Goal: Information Seeking & Learning: Compare options

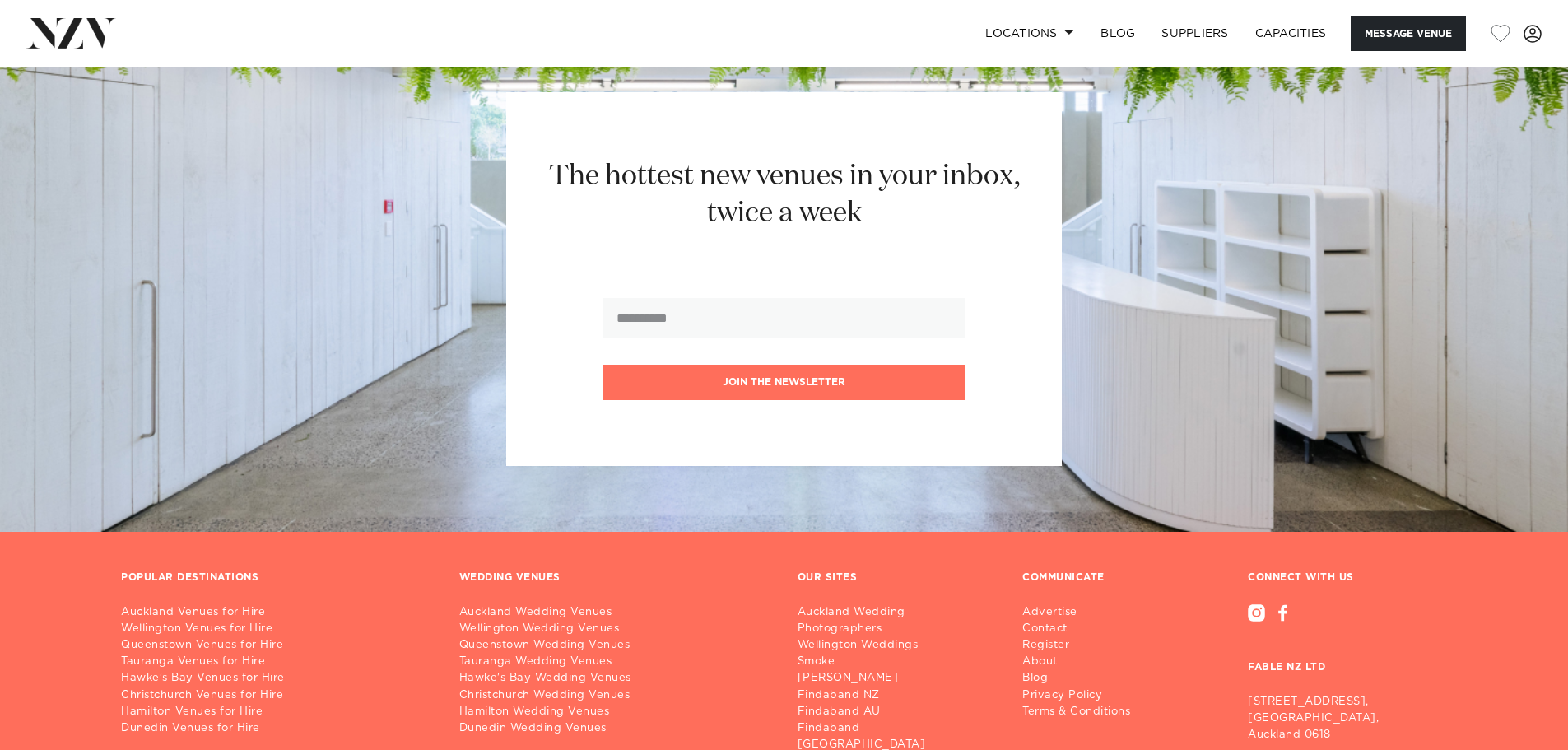
scroll to position [3496, 0]
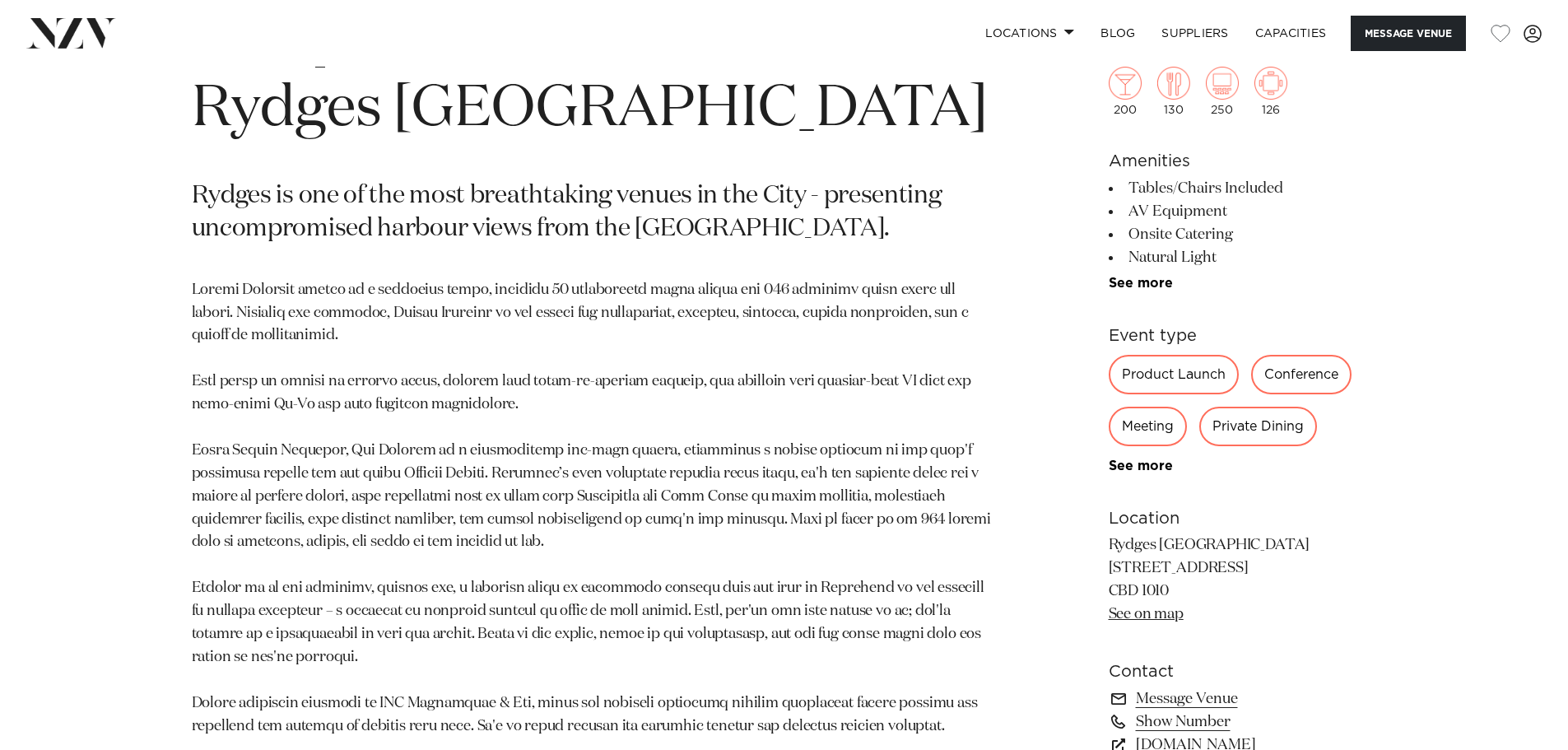
scroll to position [819, 0]
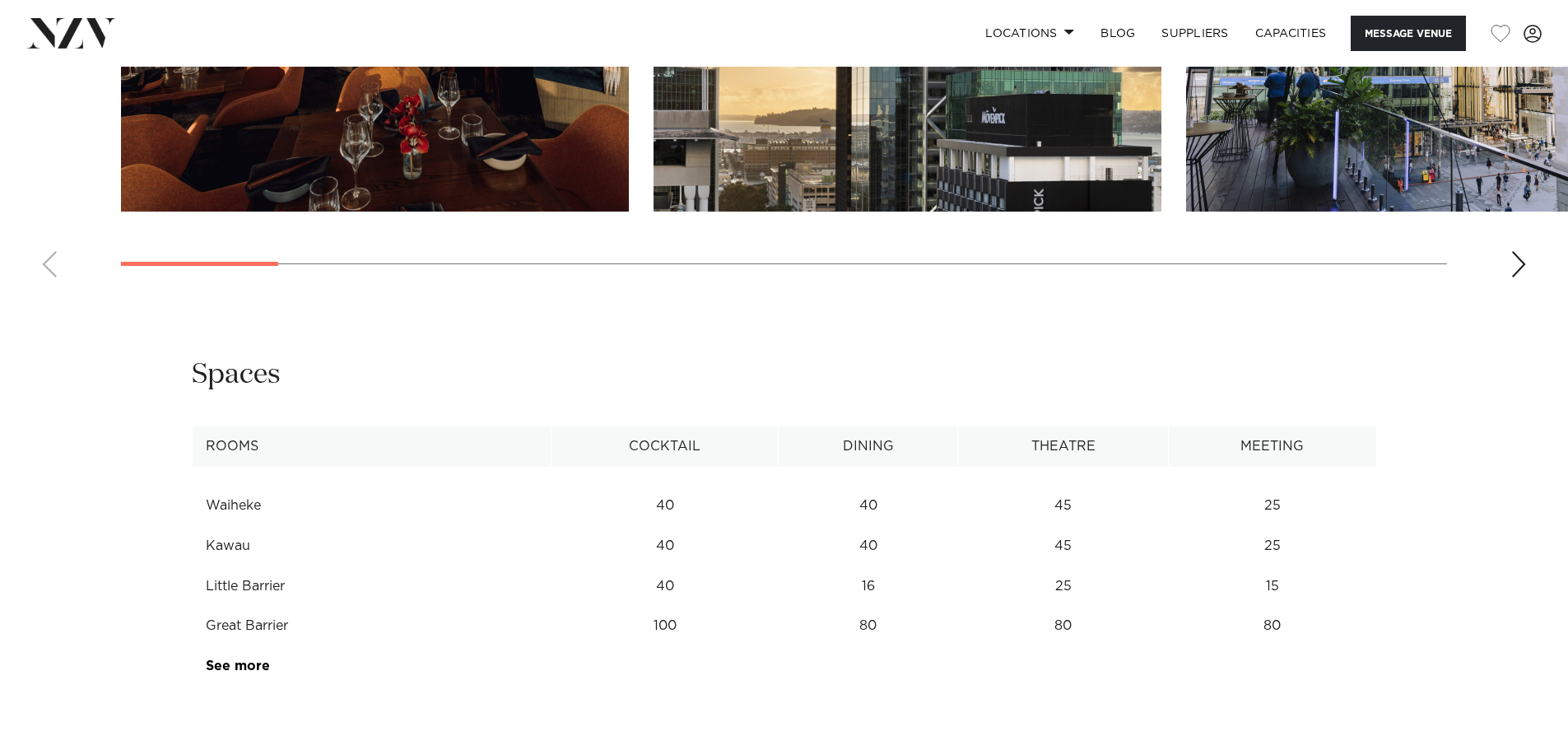
scroll to position [1996, 0]
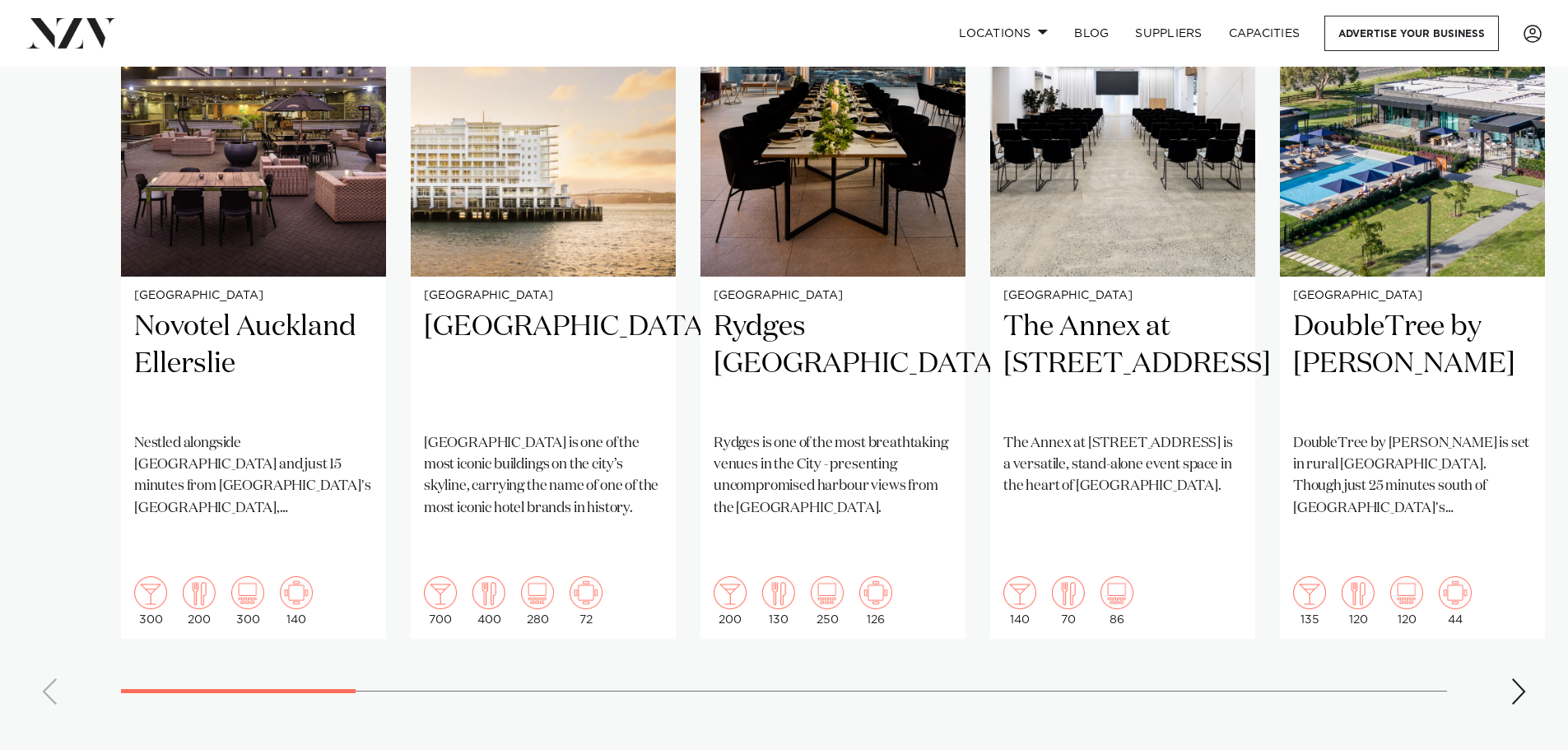
scroll to position [1395, 0]
click at [1512, 615] on swiper-container "[GEOGRAPHIC_DATA] [GEOGRAPHIC_DATA] [GEOGRAPHIC_DATA] Nestled alongside [GEOGRA…" at bounding box center [784, 318] width 1568 height 797
click at [1518, 677] on div "Next slide" at bounding box center [1518, 690] width 16 height 26
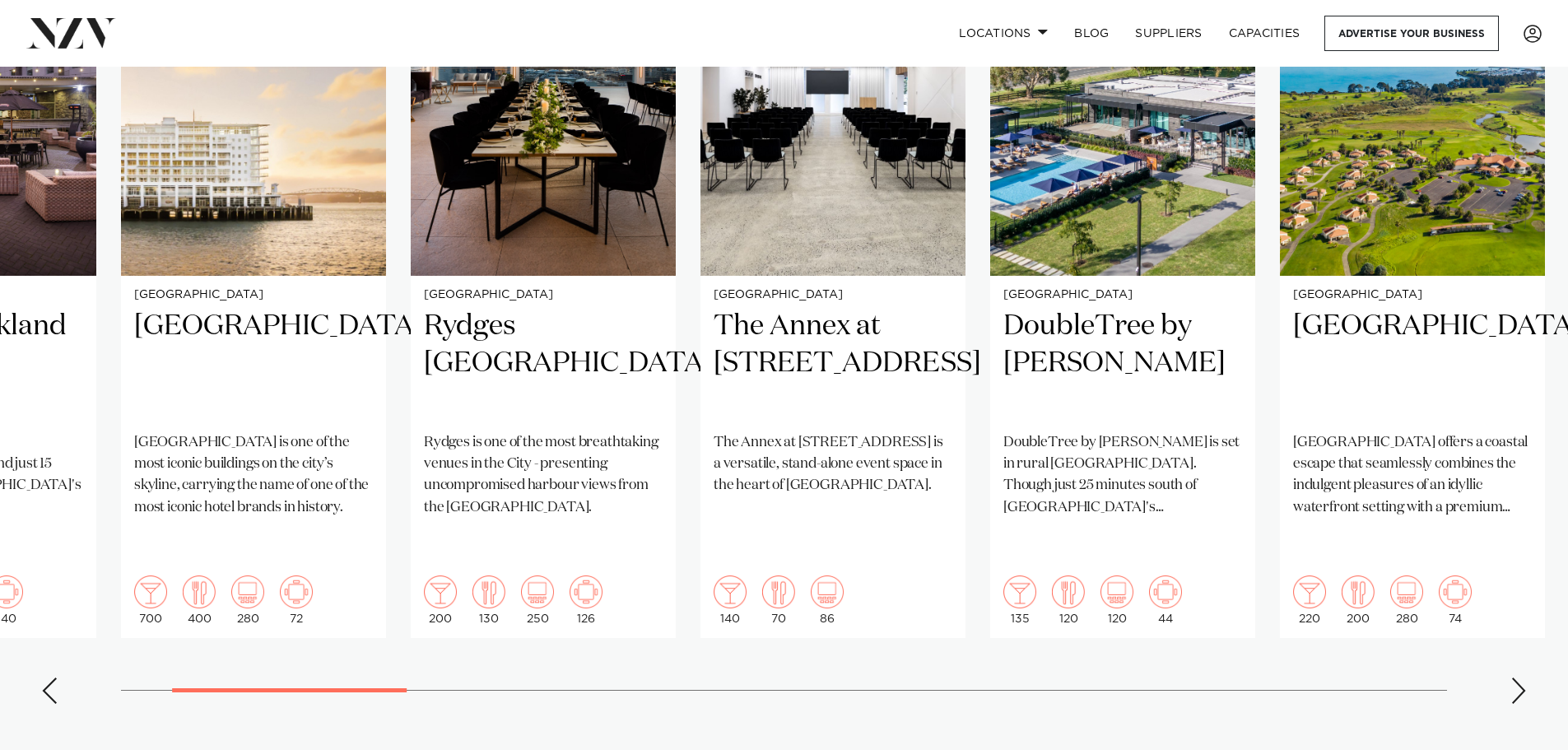
click at [1520, 677] on div "Next slide" at bounding box center [1518, 690] width 16 height 26
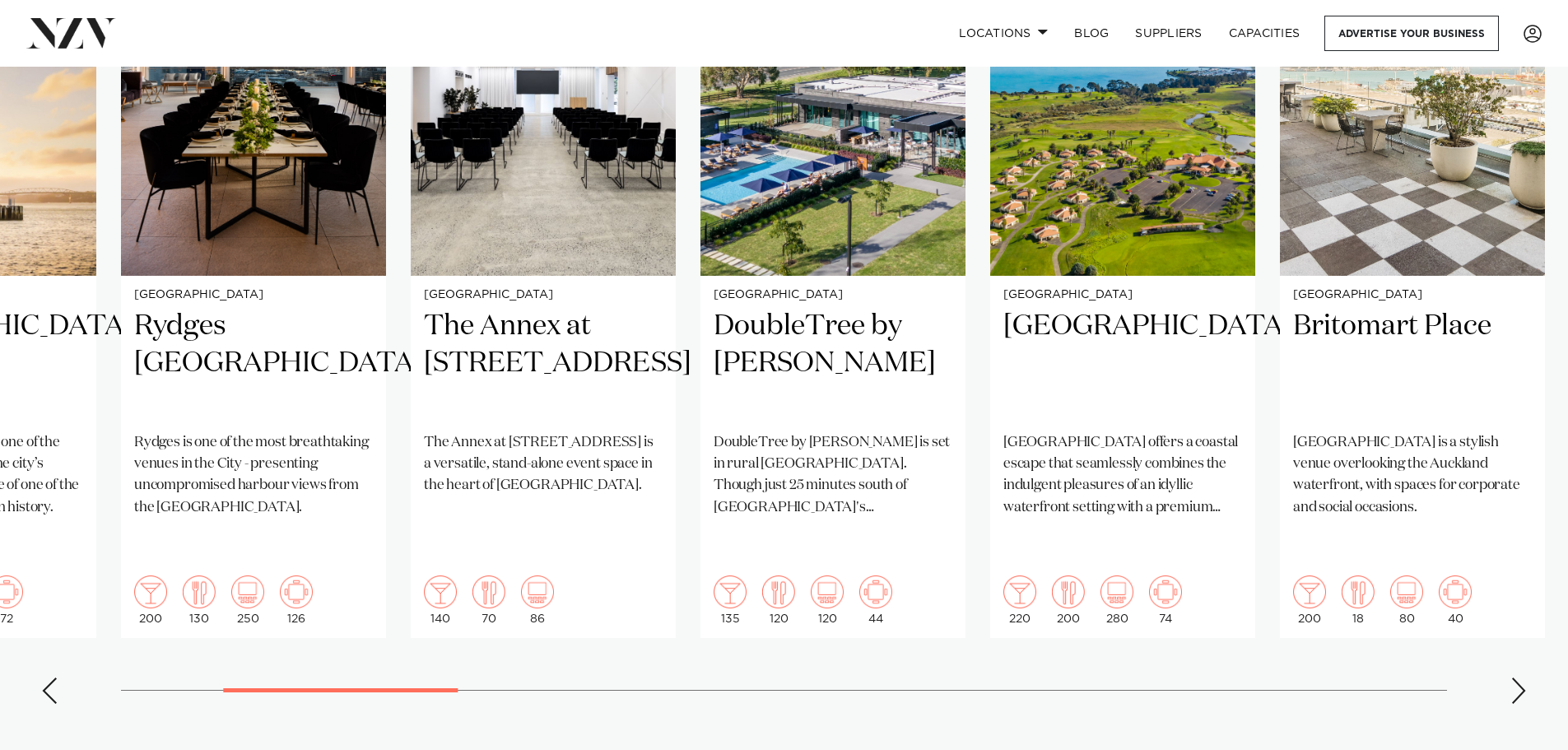
click at [1516, 677] on div "Next slide" at bounding box center [1518, 690] width 16 height 26
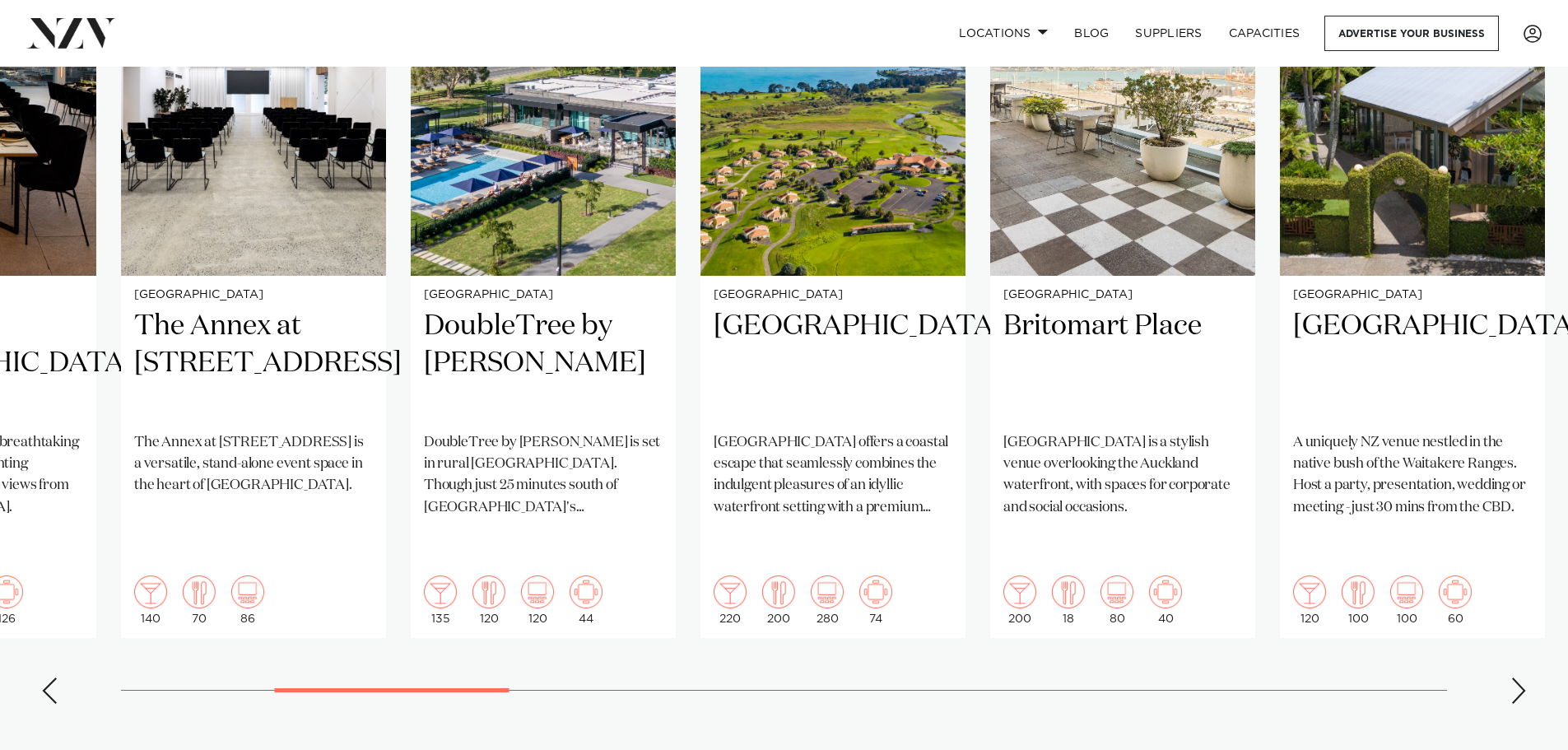
click at [1516, 677] on div "Next slide" at bounding box center [1518, 690] width 16 height 26
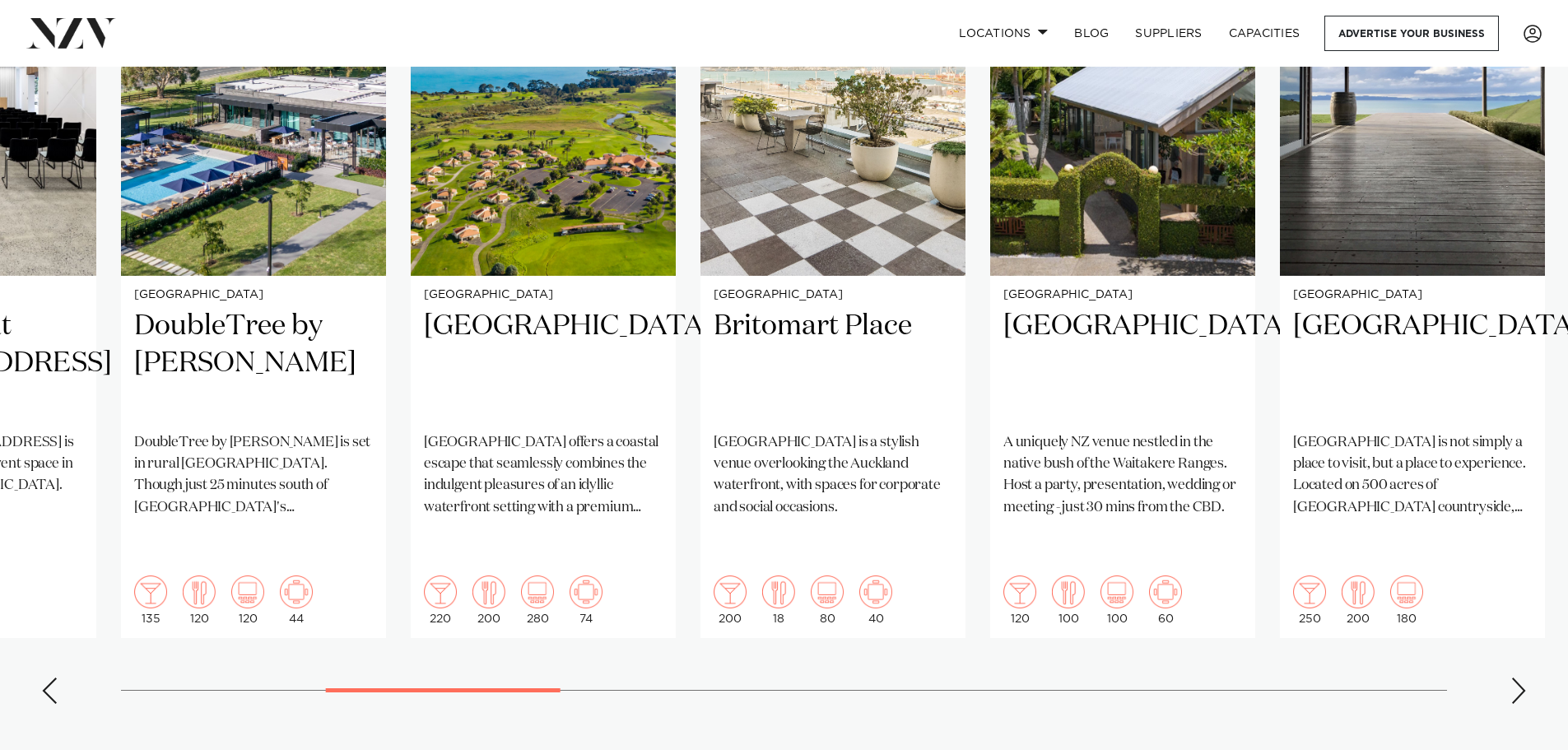
click at [1516, 677] on div "Next slide" at bounding box center [1518, 690] width 16 height 26
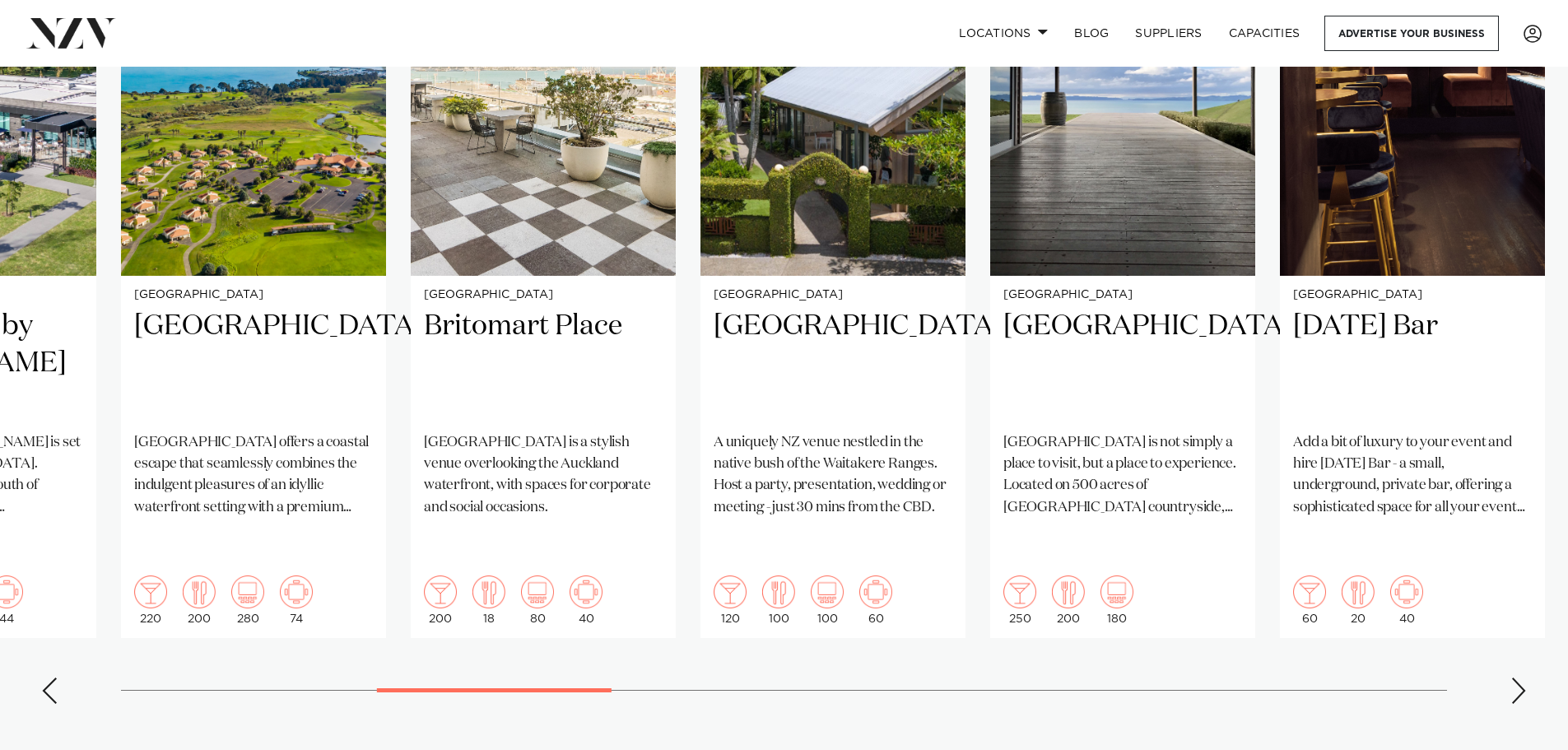
click at [1516, 677] on div "Next slide" at bounding box center [1518, 690] width 16 height 26
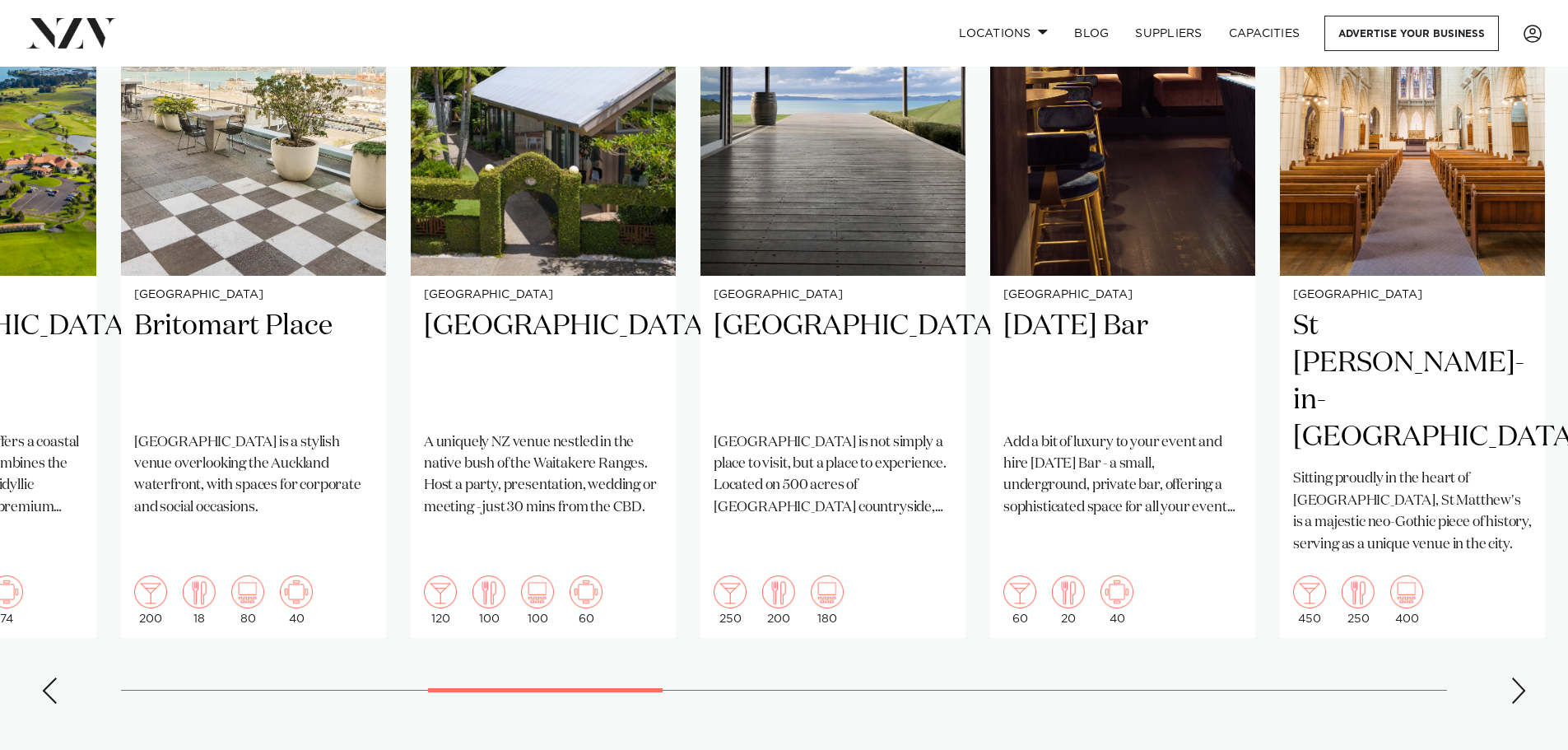
click at [1516, 677] on div "Next slide" at bounding box center [1518, 690] width 16 height 26
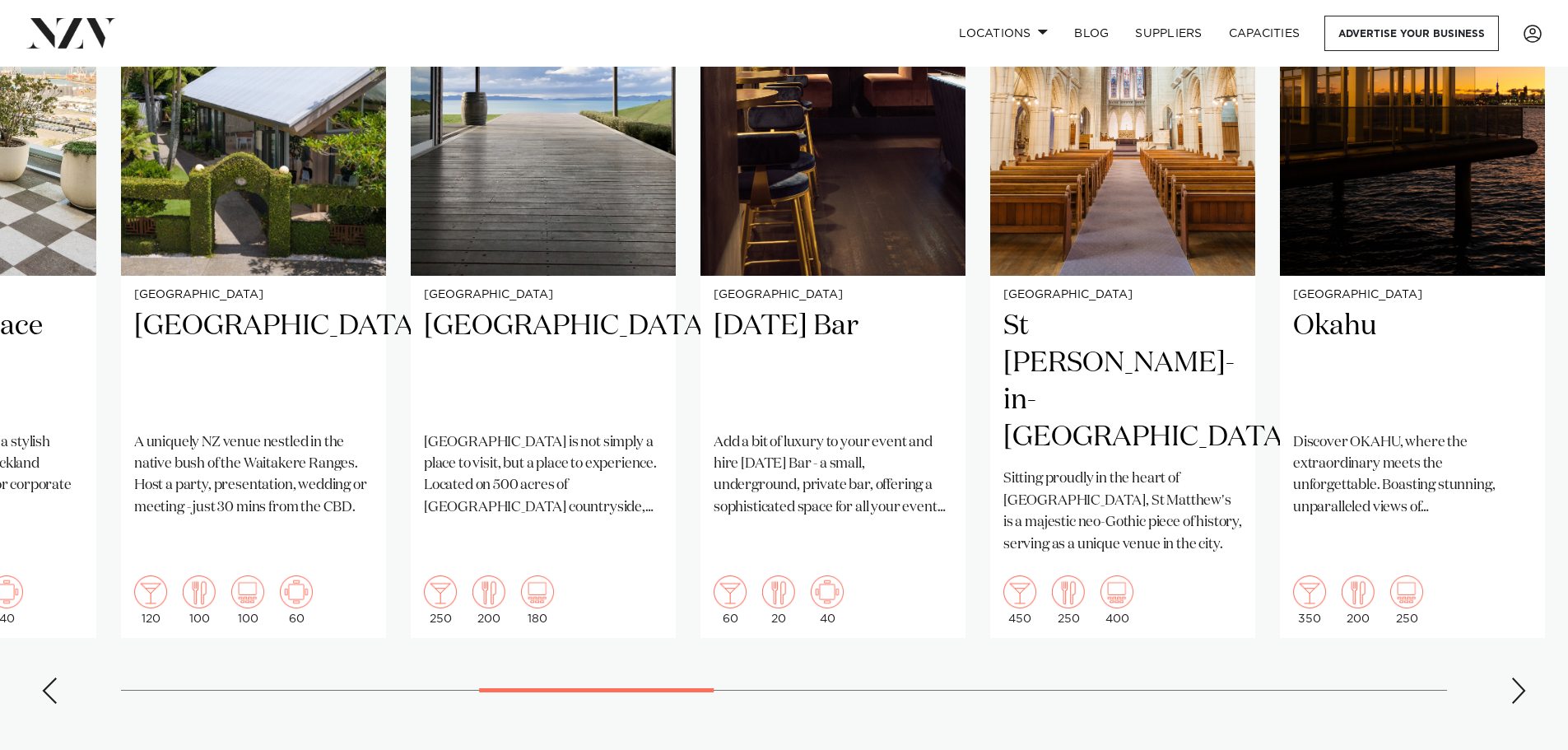
click at [1516, 677] on div "Next slide" at bounding box center [1518, 690] width 16 height 26
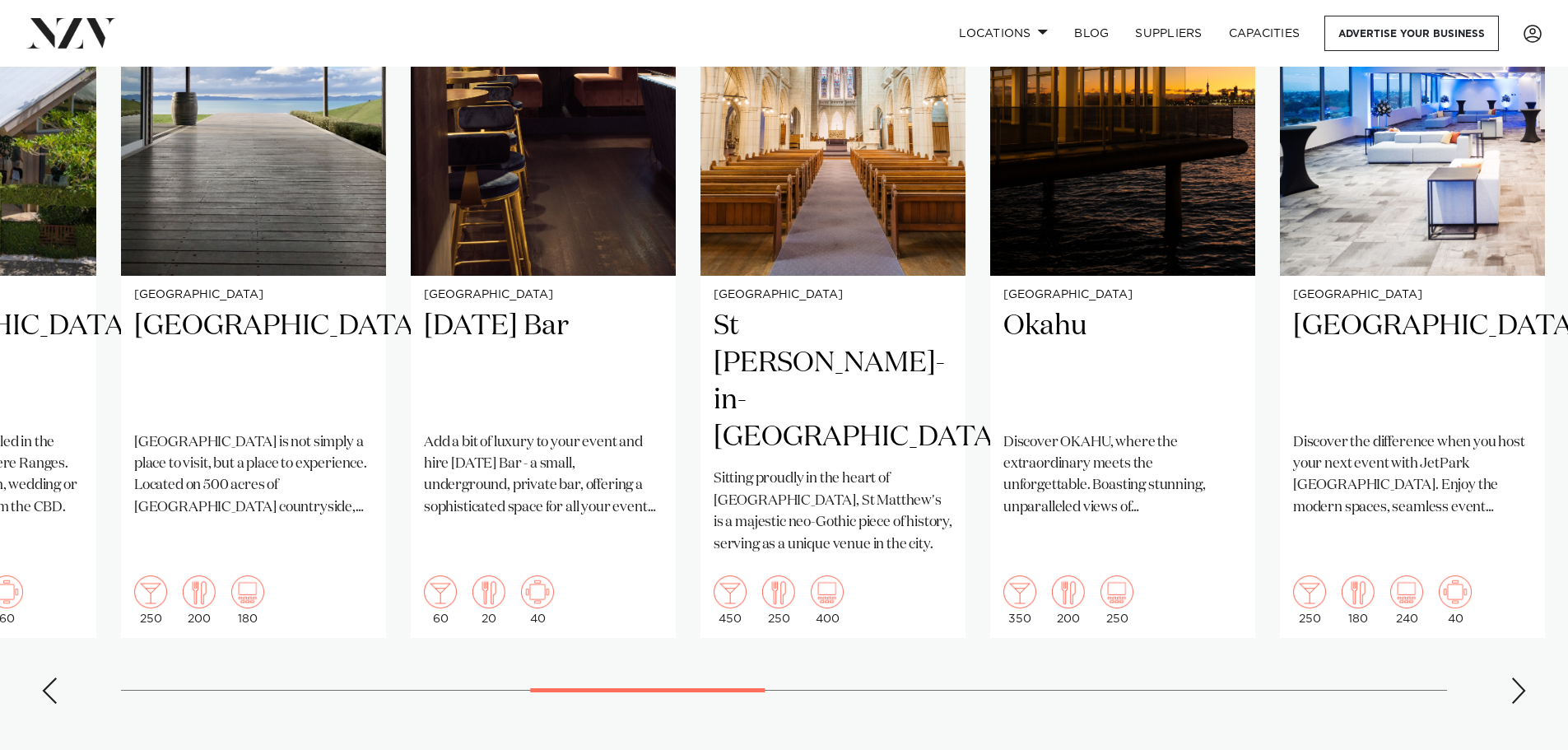
click at [1516, 677] on div "Next slide" at bounding box center [1518, 690] width 16 height 26
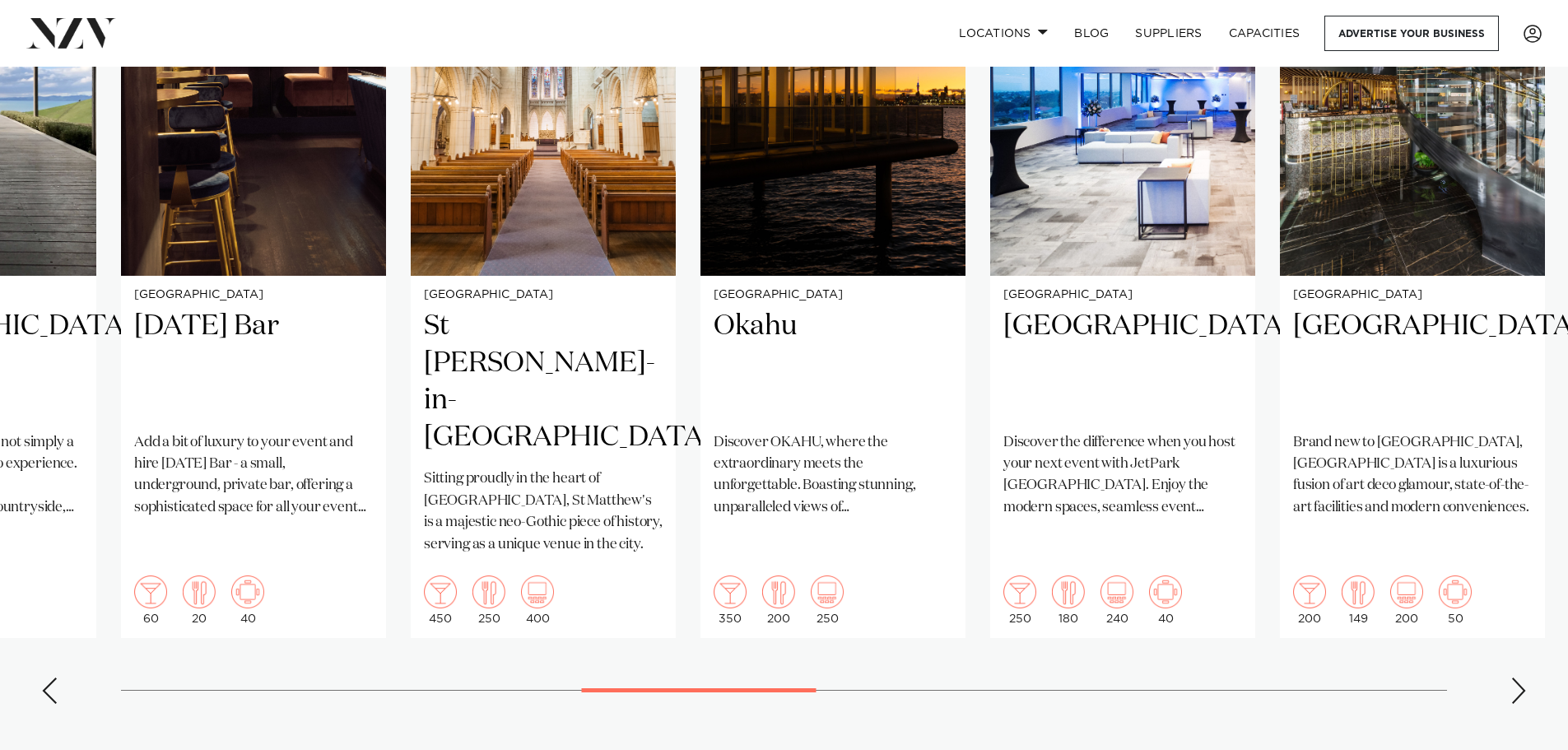
click at [1516, 677] on div "Next slide" at bounding box center [1518, 690] width 16 height 26
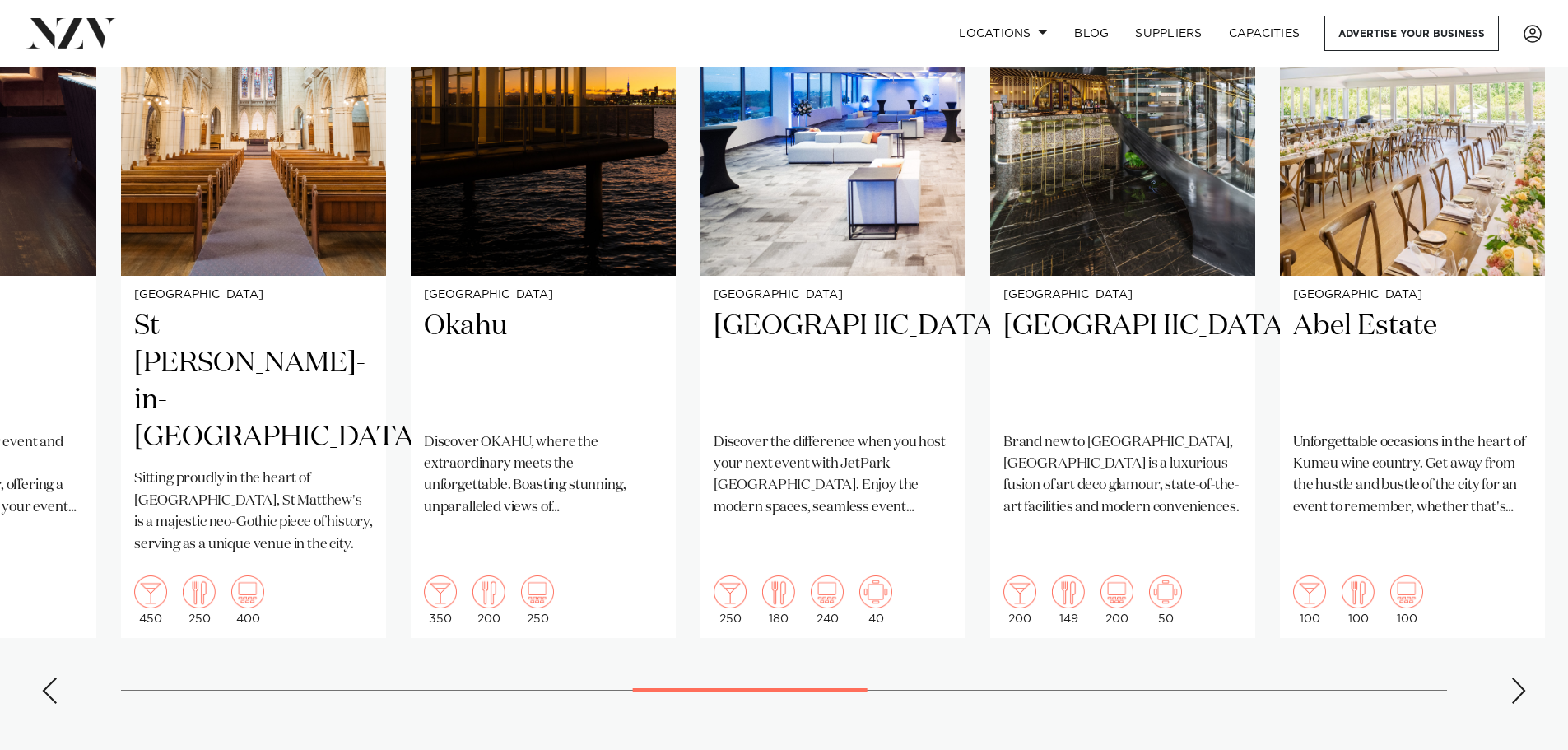
click at [1516, 677] on div "Next slide" at bounding box center [1518, 690] width 16 height 26
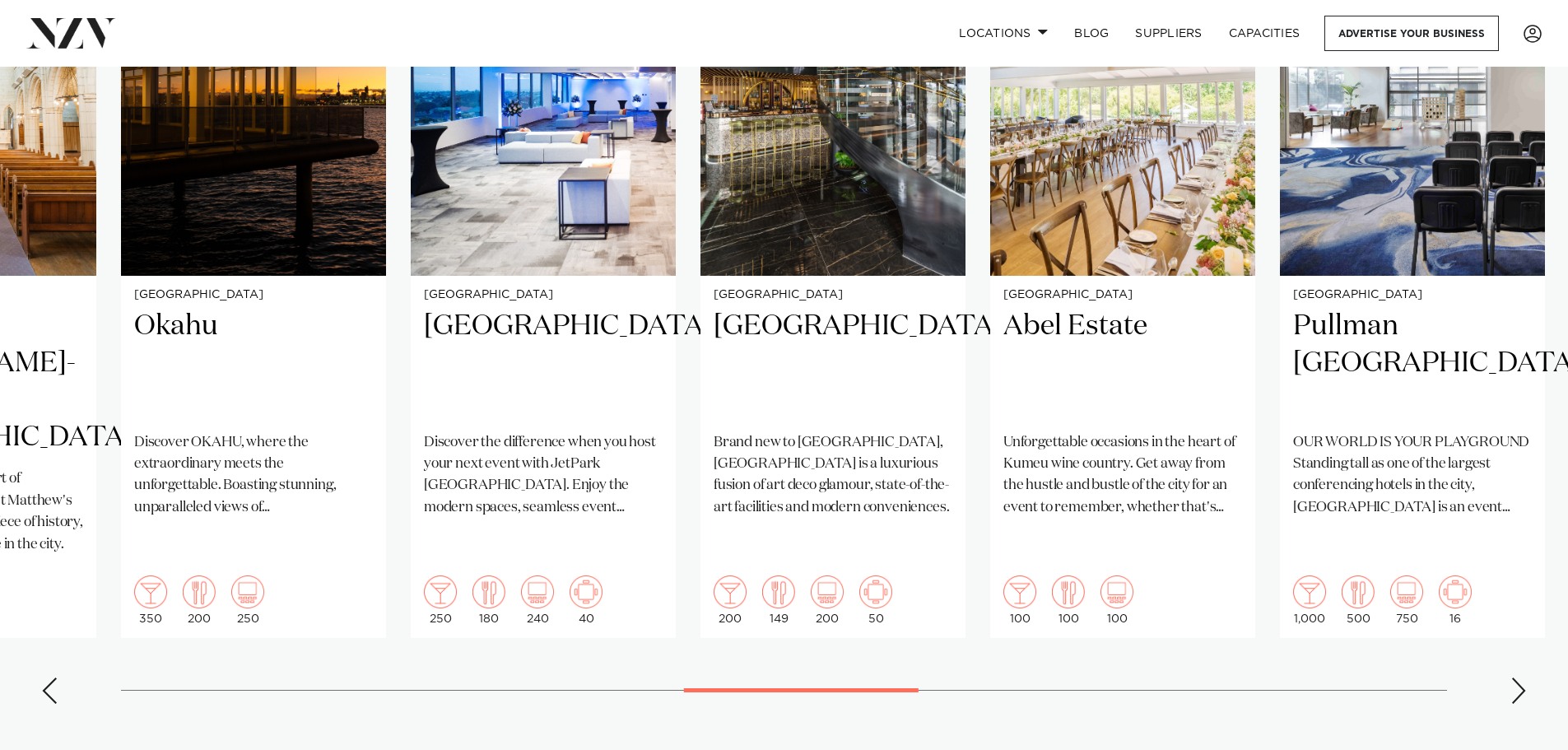
click at [1516, 677] on div "Next slide" at bounding box center [1518, 690] width 16 height 26
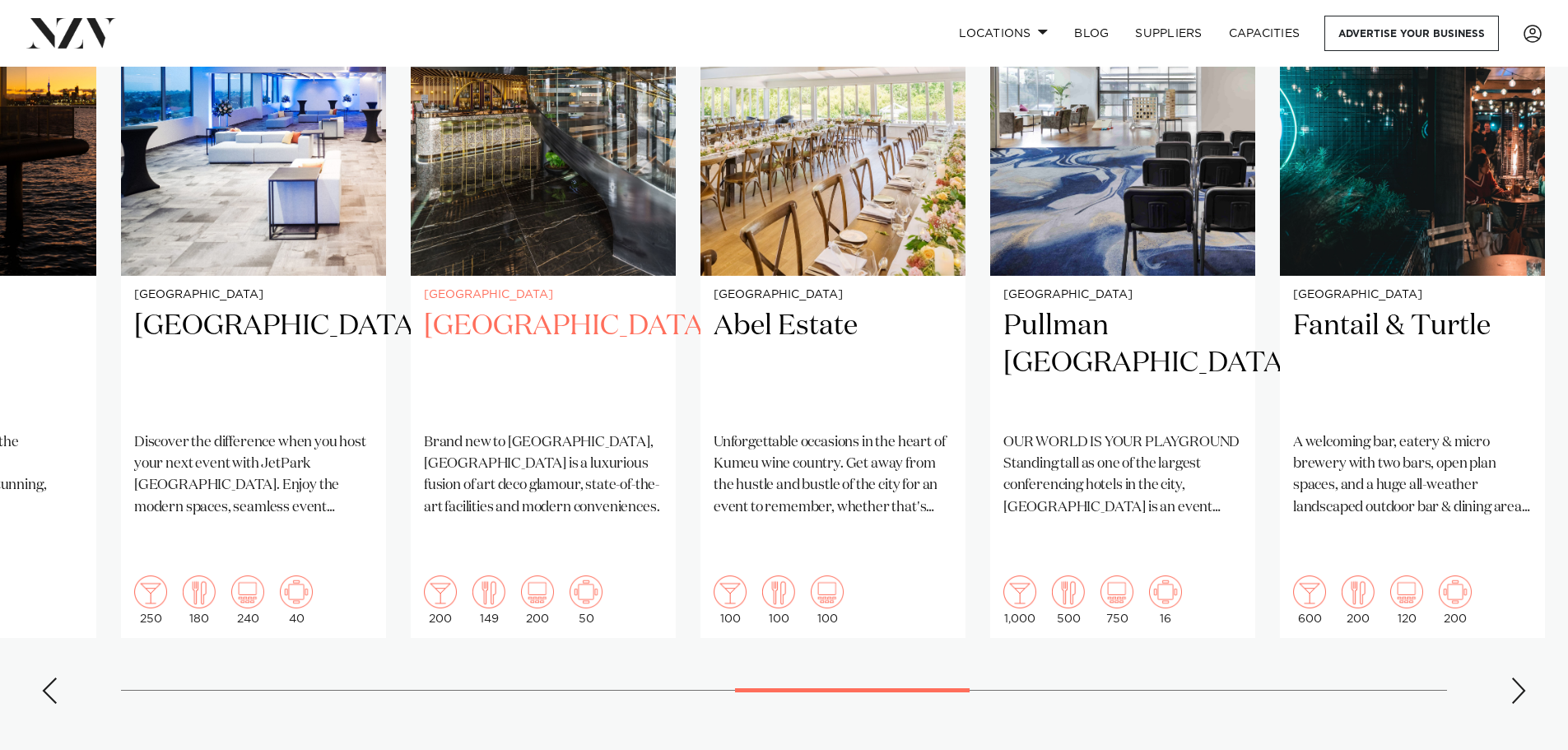
click at [488, 339] on h2 "[GEOGRAPHIC_DATA]" at bounding box center [543, 363] width 239 height 111
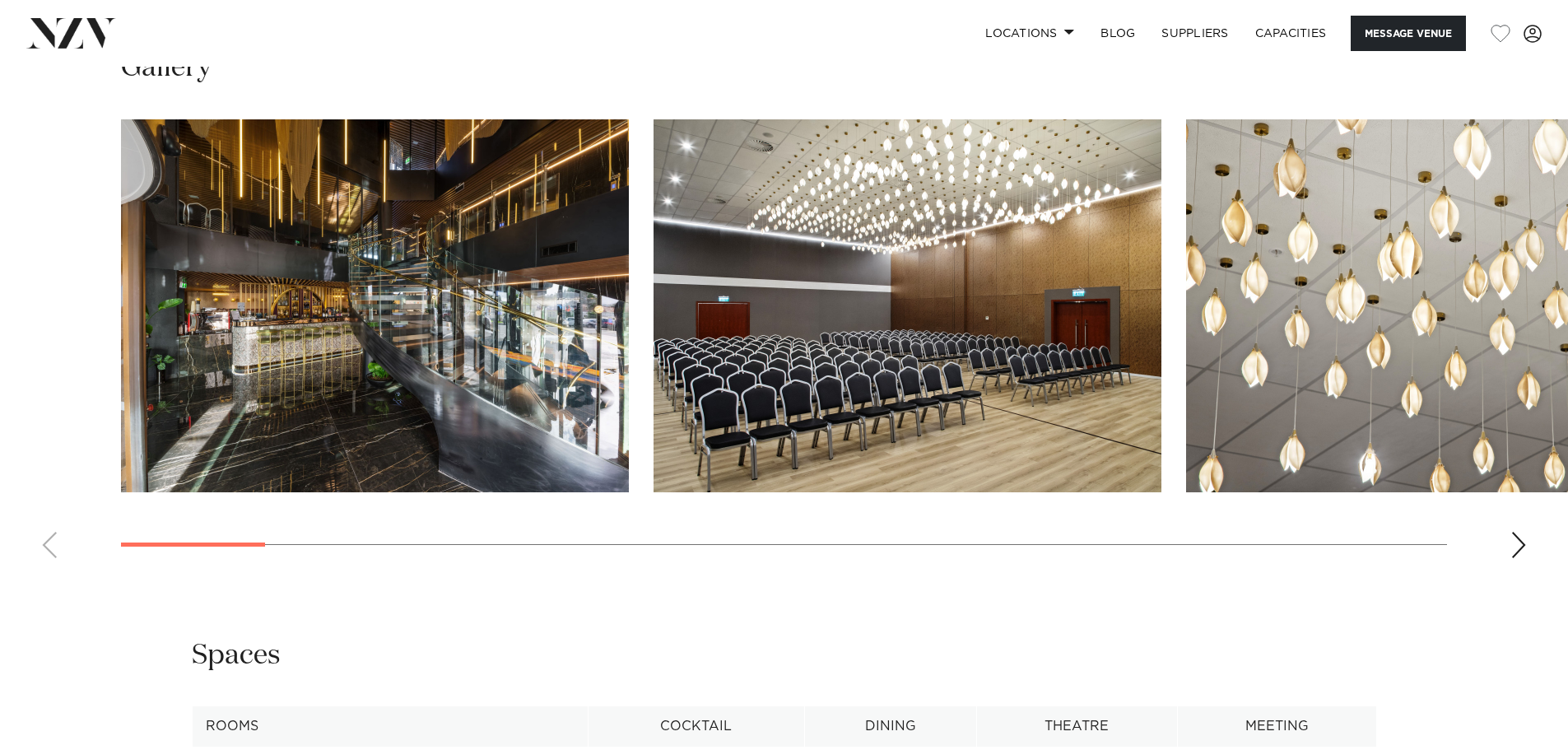
scroll to position [1770, 0]
click at [1515, 540] on div "Next slide" at bounding box center [1518, 546] width 16 height 26
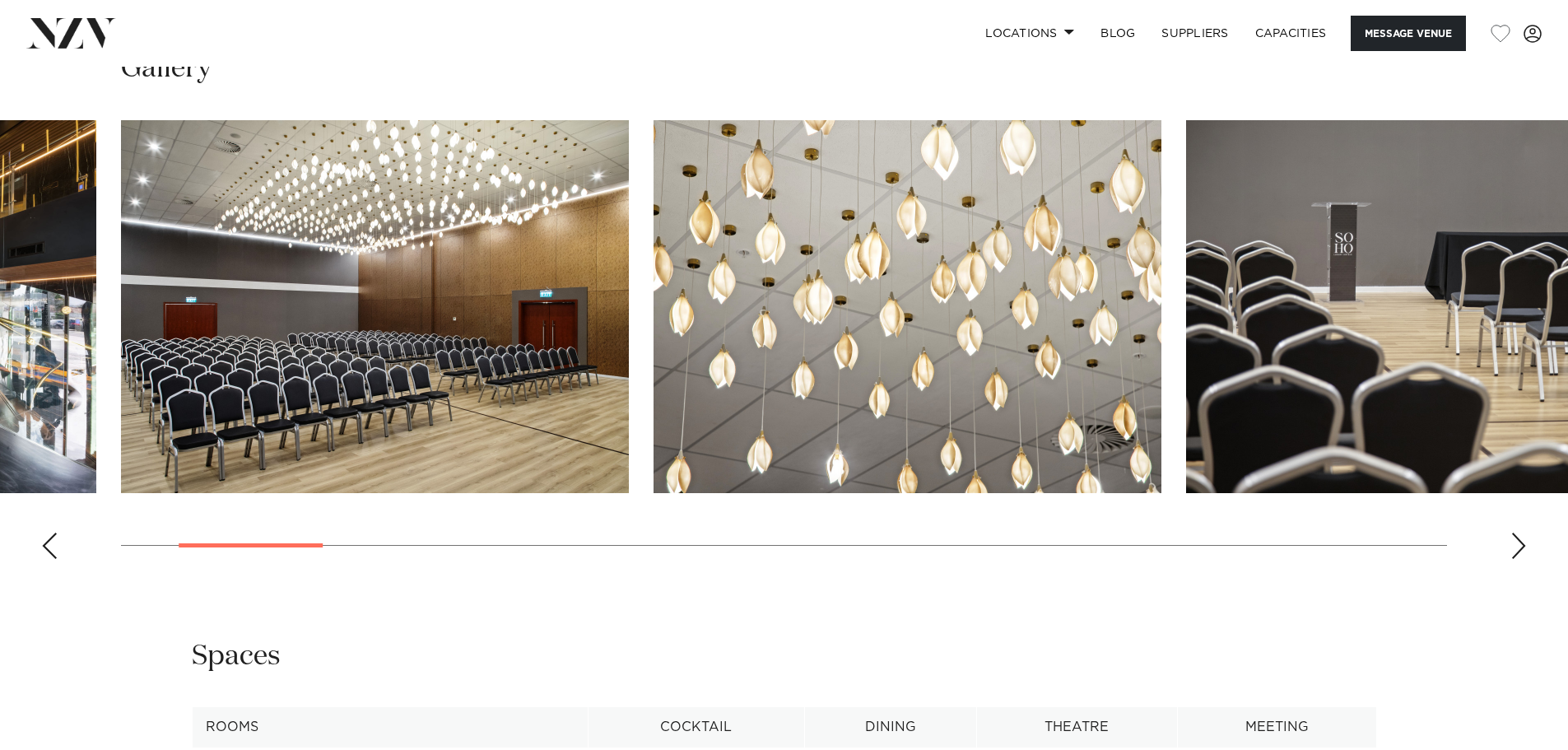
click at [1515, 540] on div "Next slide" at bounding box center [1518, 546] width 16 height 26
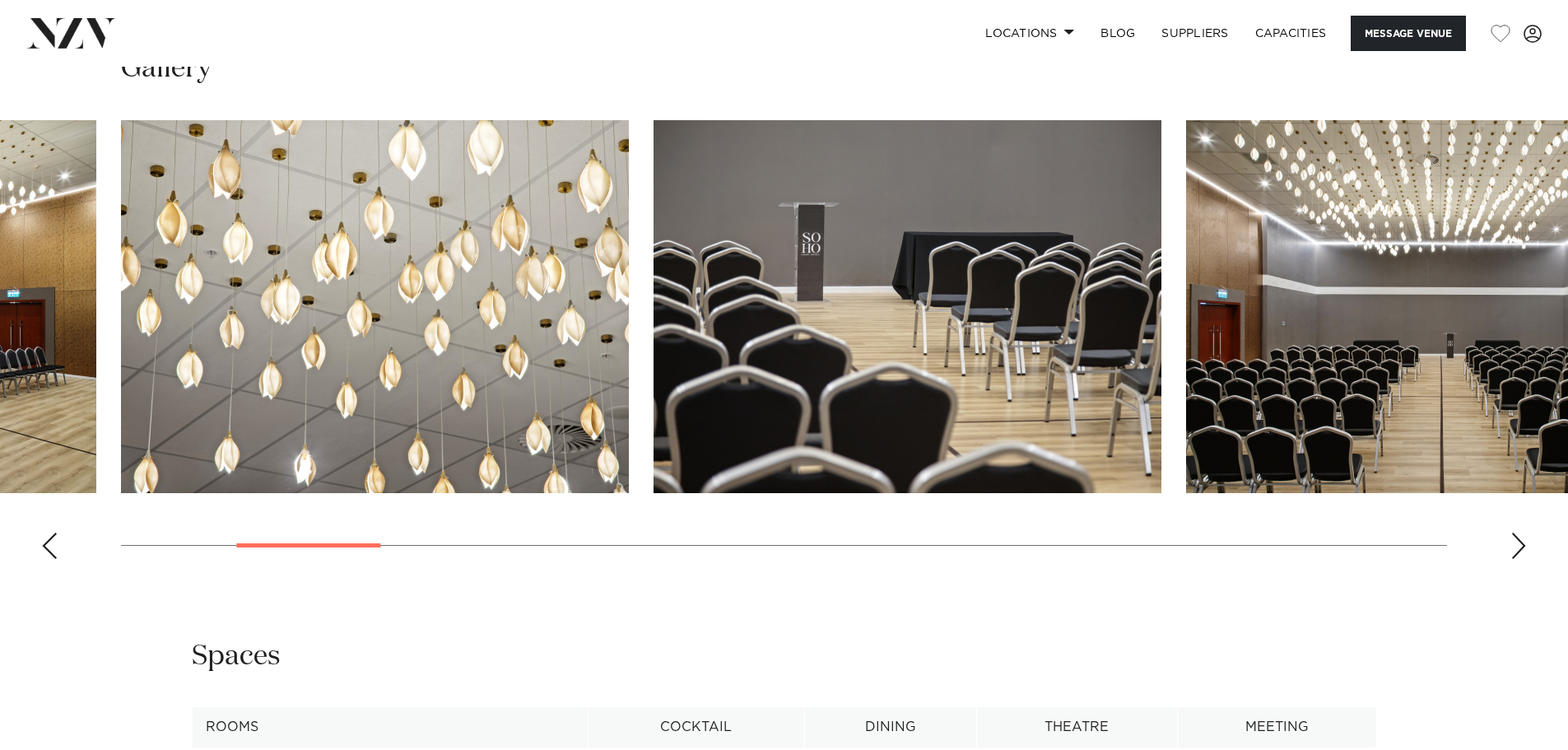
click at [1515, 540] on div "Next slide" at bounding box center [1518, 546] width 16 height 26
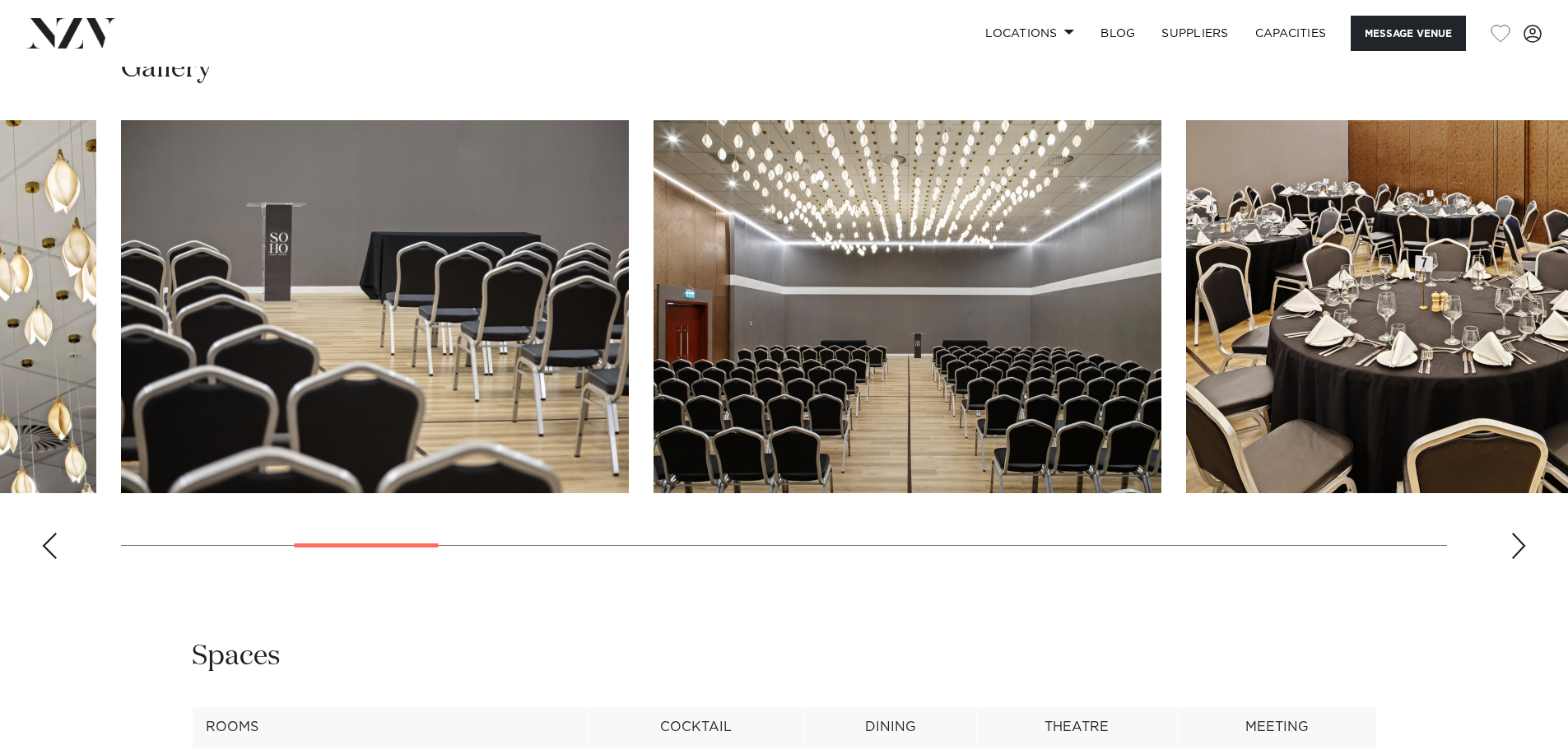
click at [1515, 540] on div "Next slide" at bounding box center [1518, 546] width 16 height 26
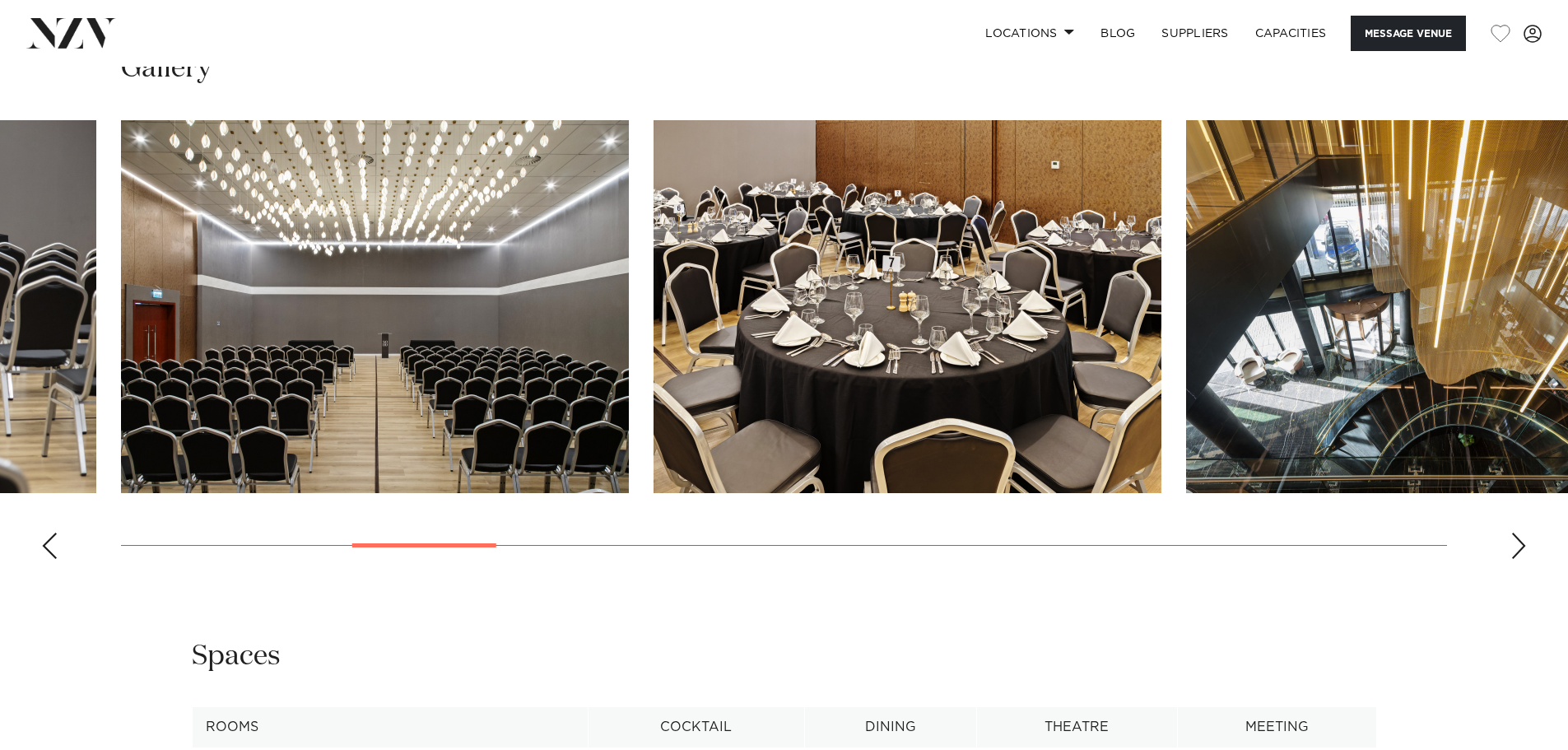
click at [1515, 540] on div "Next slide" at bounding box center [1518, 546] width 16 height 26
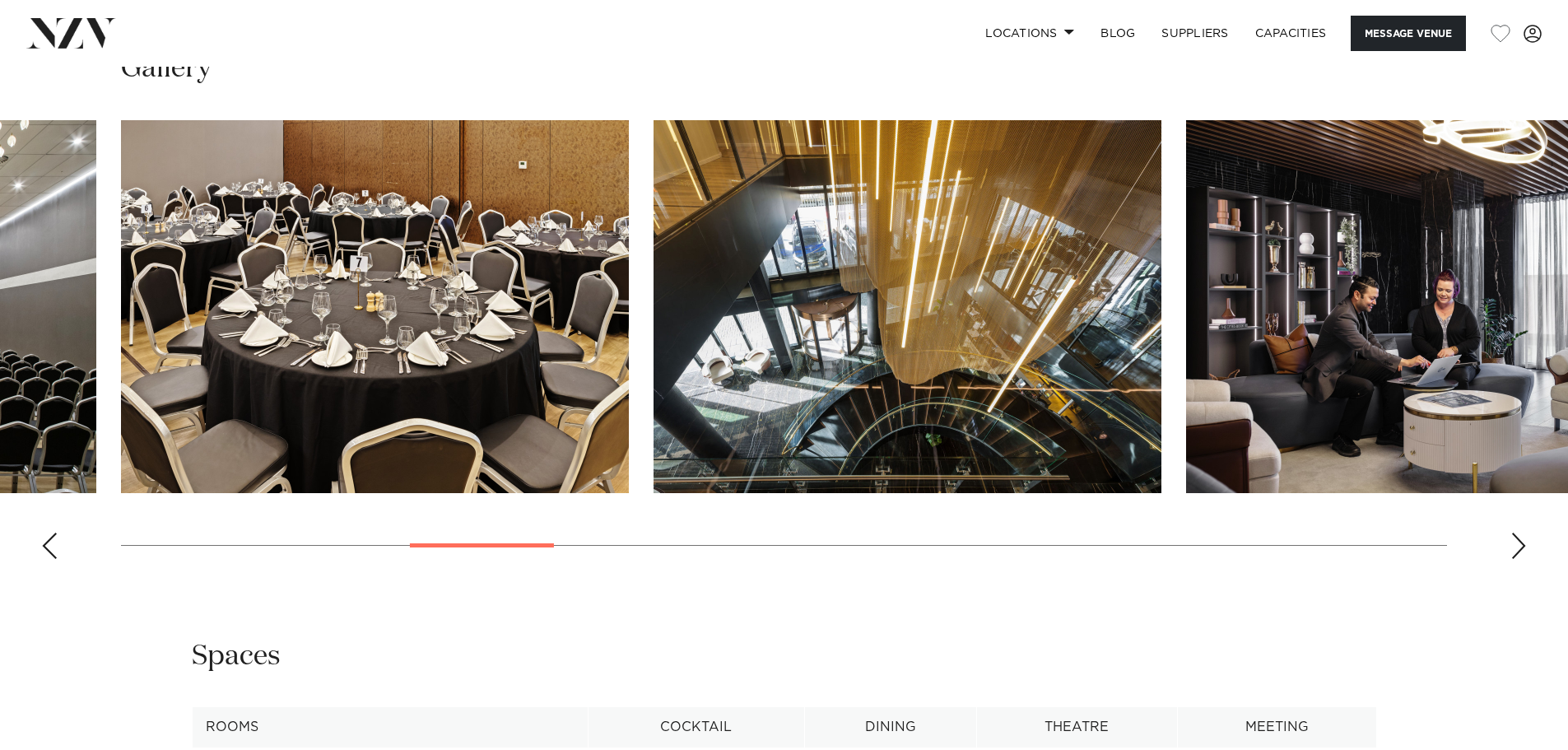
click at [1515, 540] on div "Next slide" at bounding box center [1518, 546] width 16 height 26
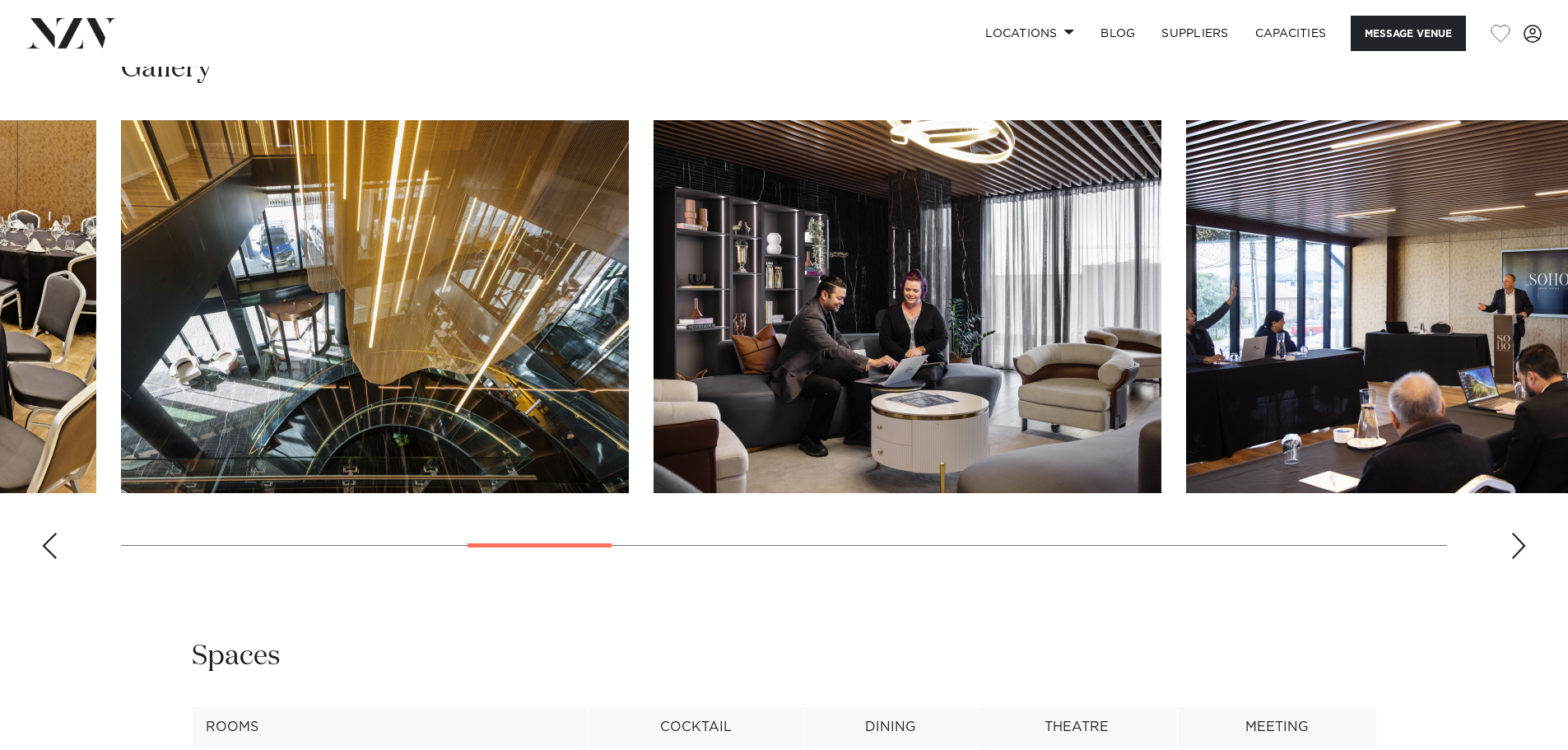
click at [1515, 540] on div "Next slide" at bounding box center [1518, 546] width 16 height 26
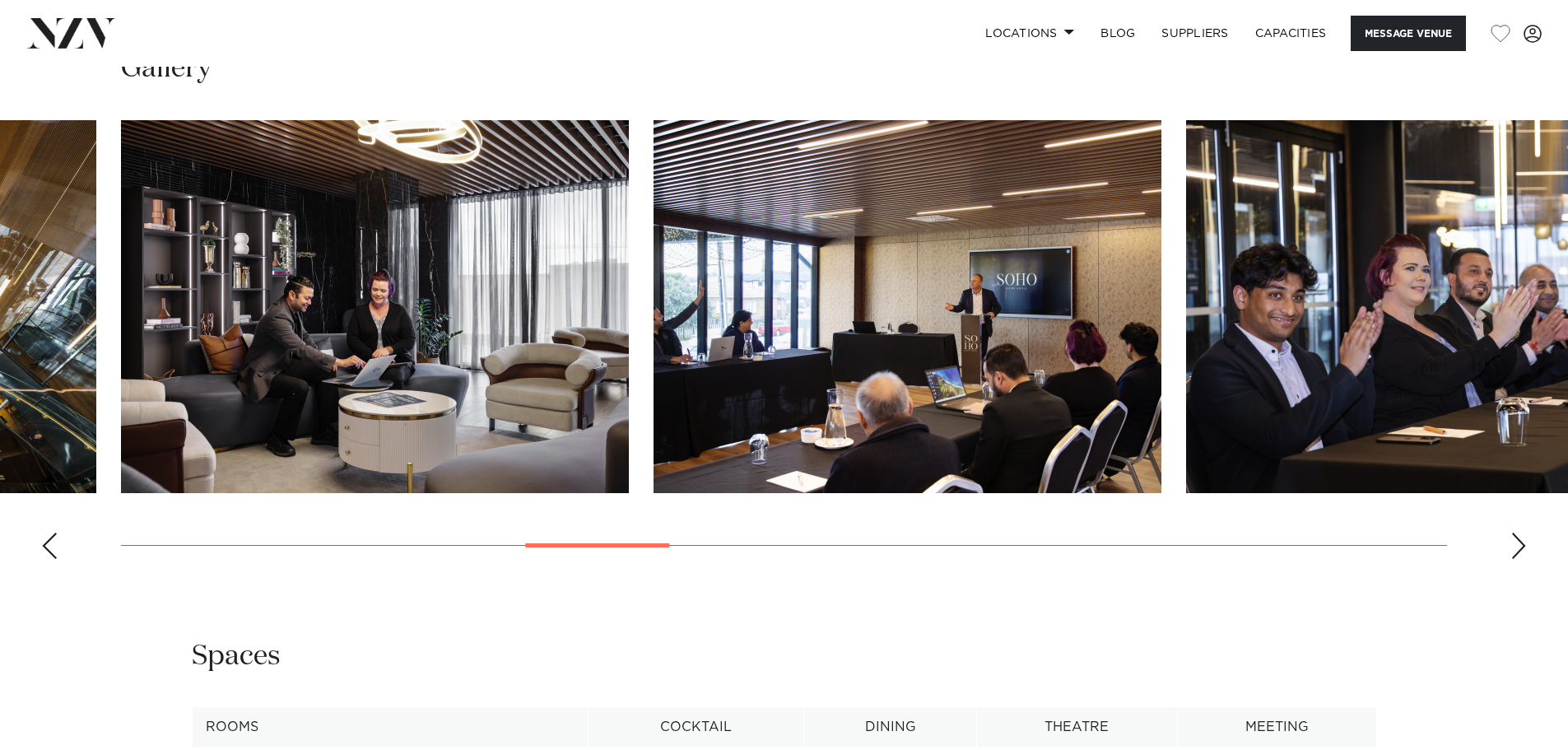
click at [1515, 540] on div "Next slide" at bounding box center [1518, 546] width 16 height 26
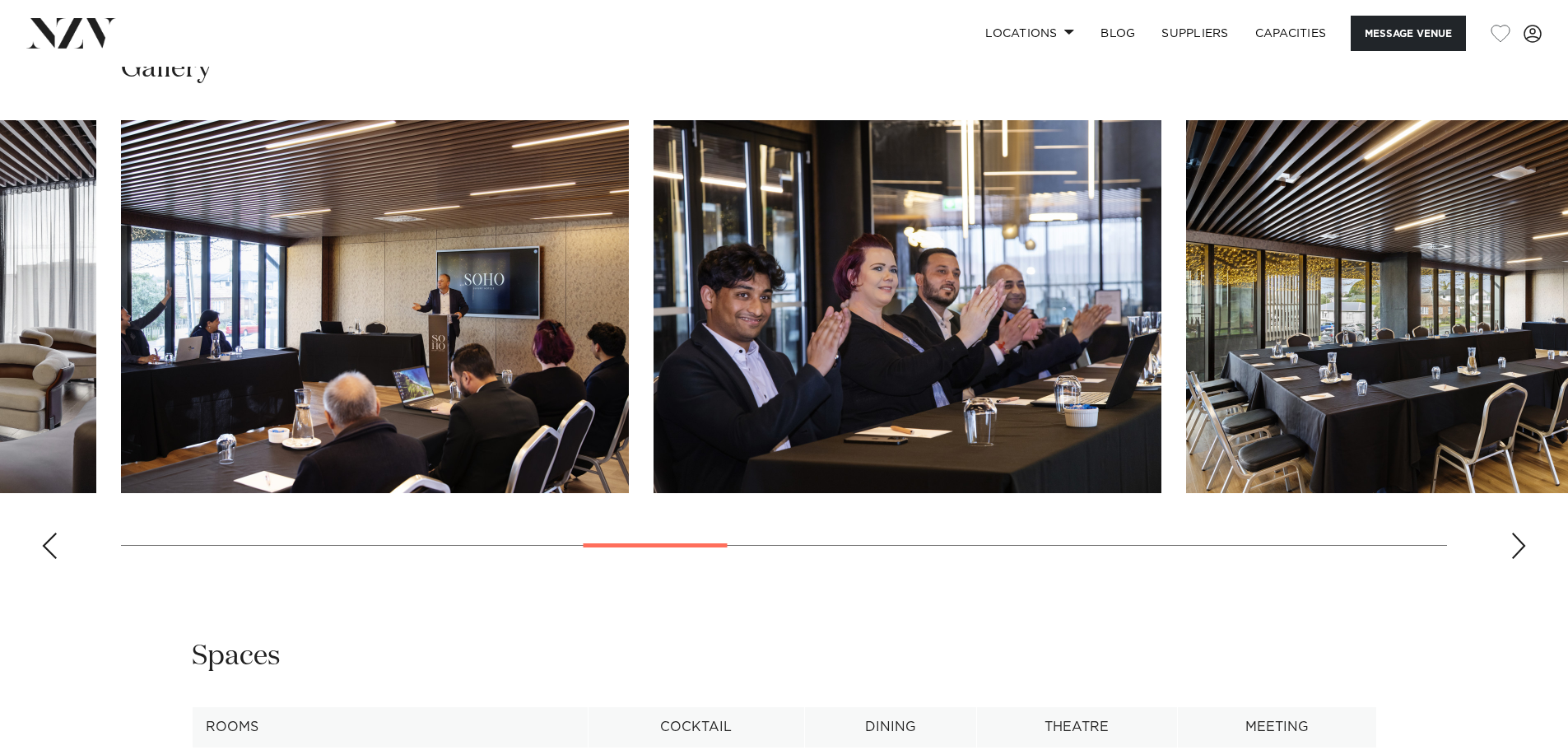
click at [1515, 540] on div "Next slide" at bounding box center [1518, 546] width 16 height 26
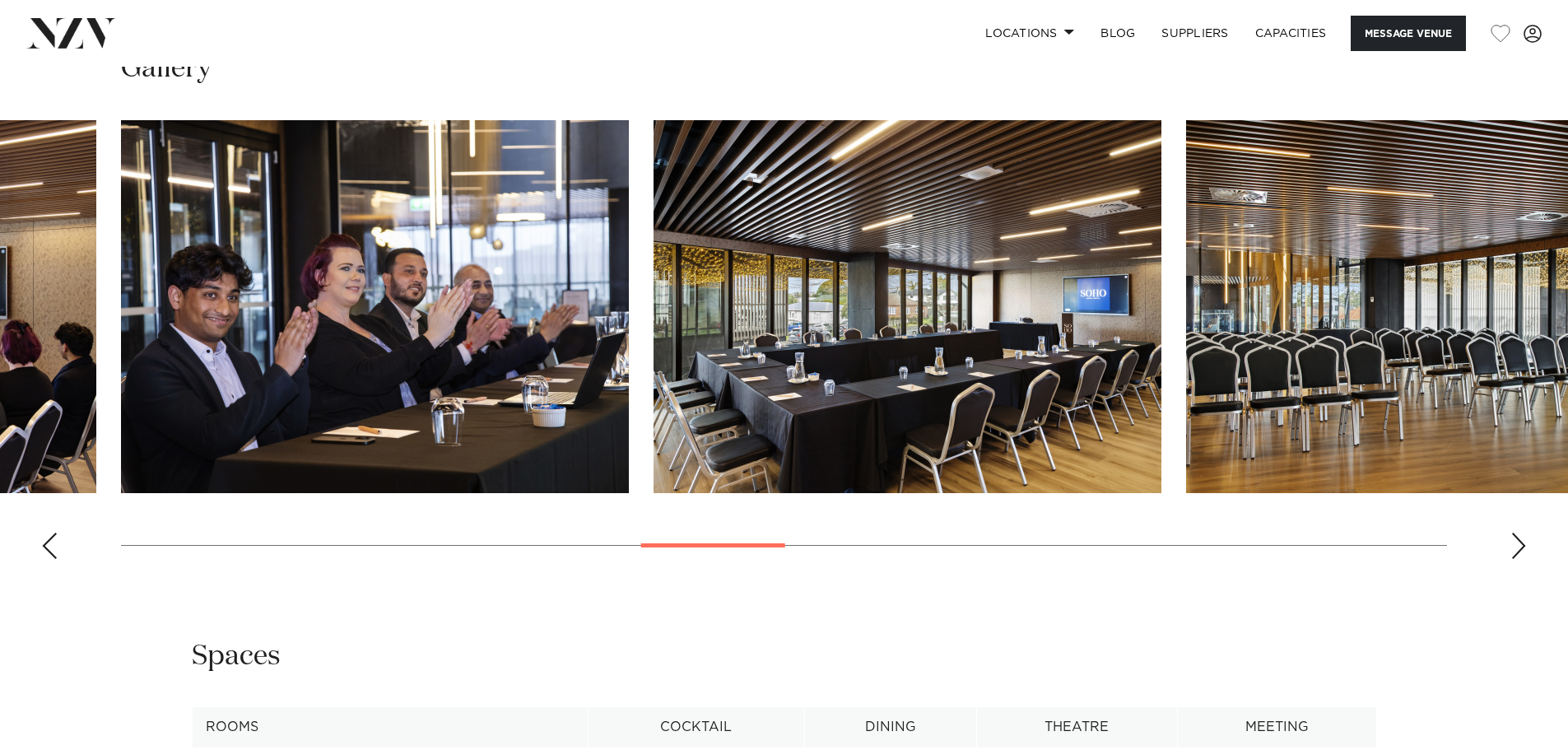
click at [1515, 540] on div "Next slide" at bounding box center [1518, 546] width 16 height 26
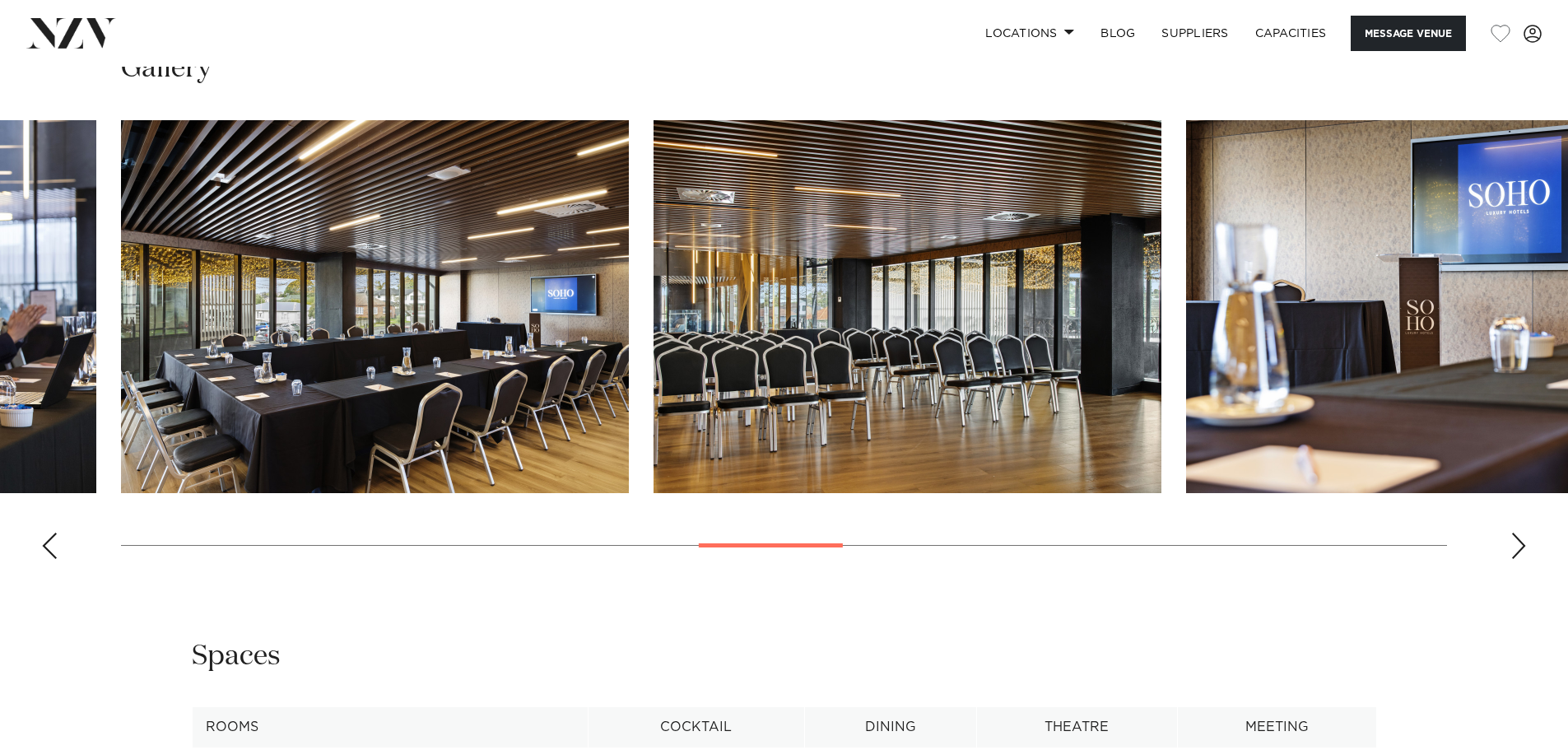
click at [1515, 540] on div "Next slide" at bounding box center [1518, 546] width 16 height 26
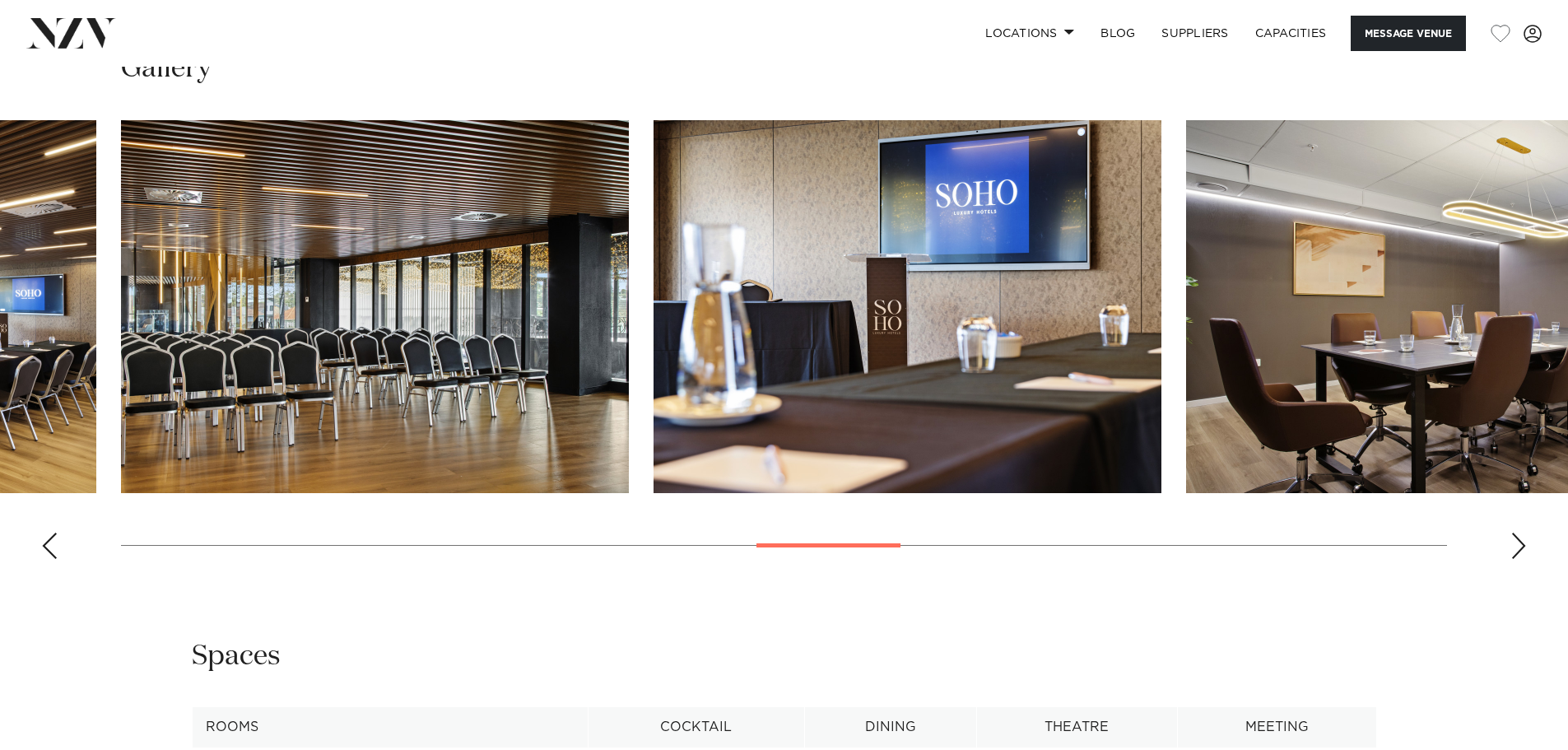
click at [1523, 535] on div "Next slide" at bounding box center [1518, 546] width 16 height 26
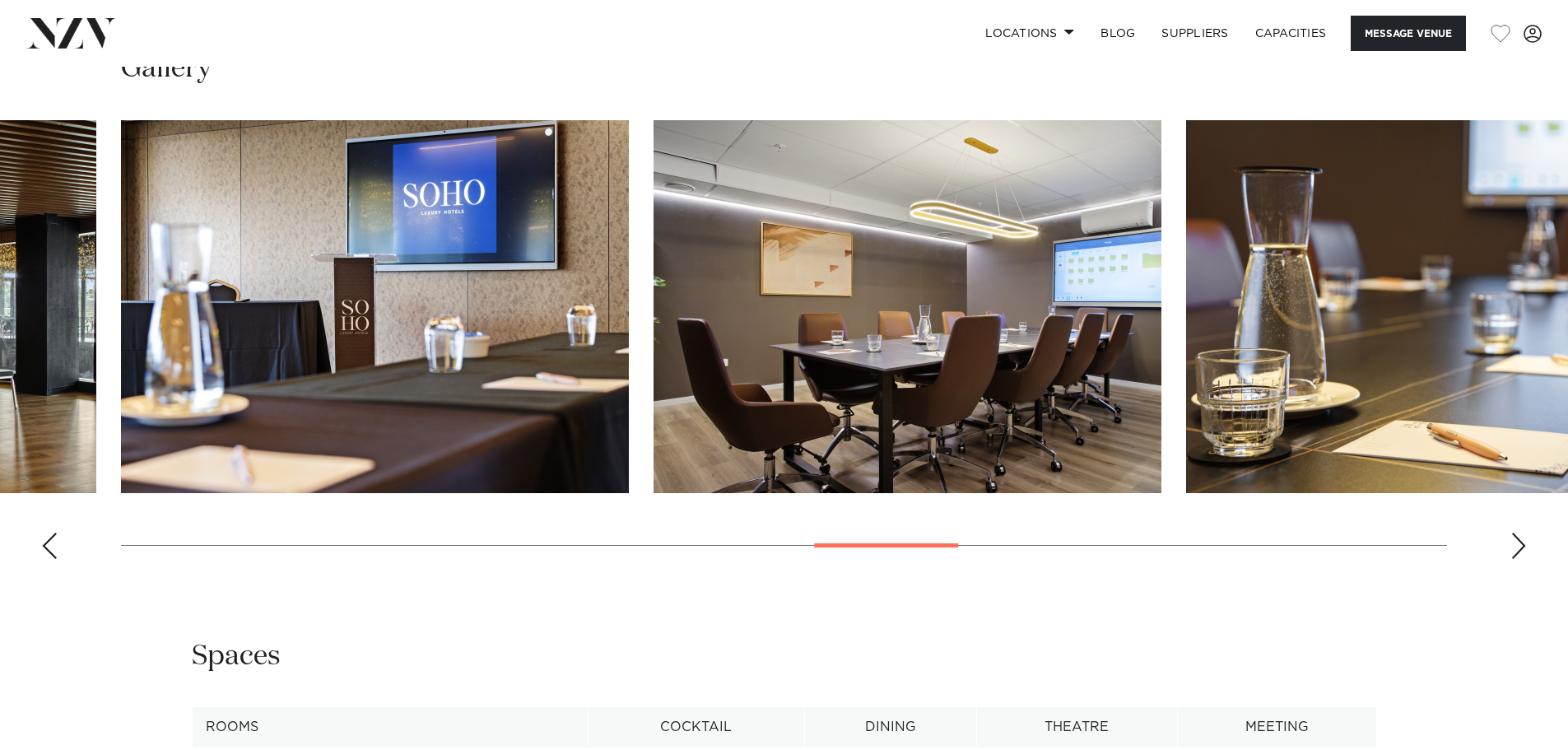
click at [1523, 535] on div "Next slide" at bounding box center [1518, 546] width 16 height 26
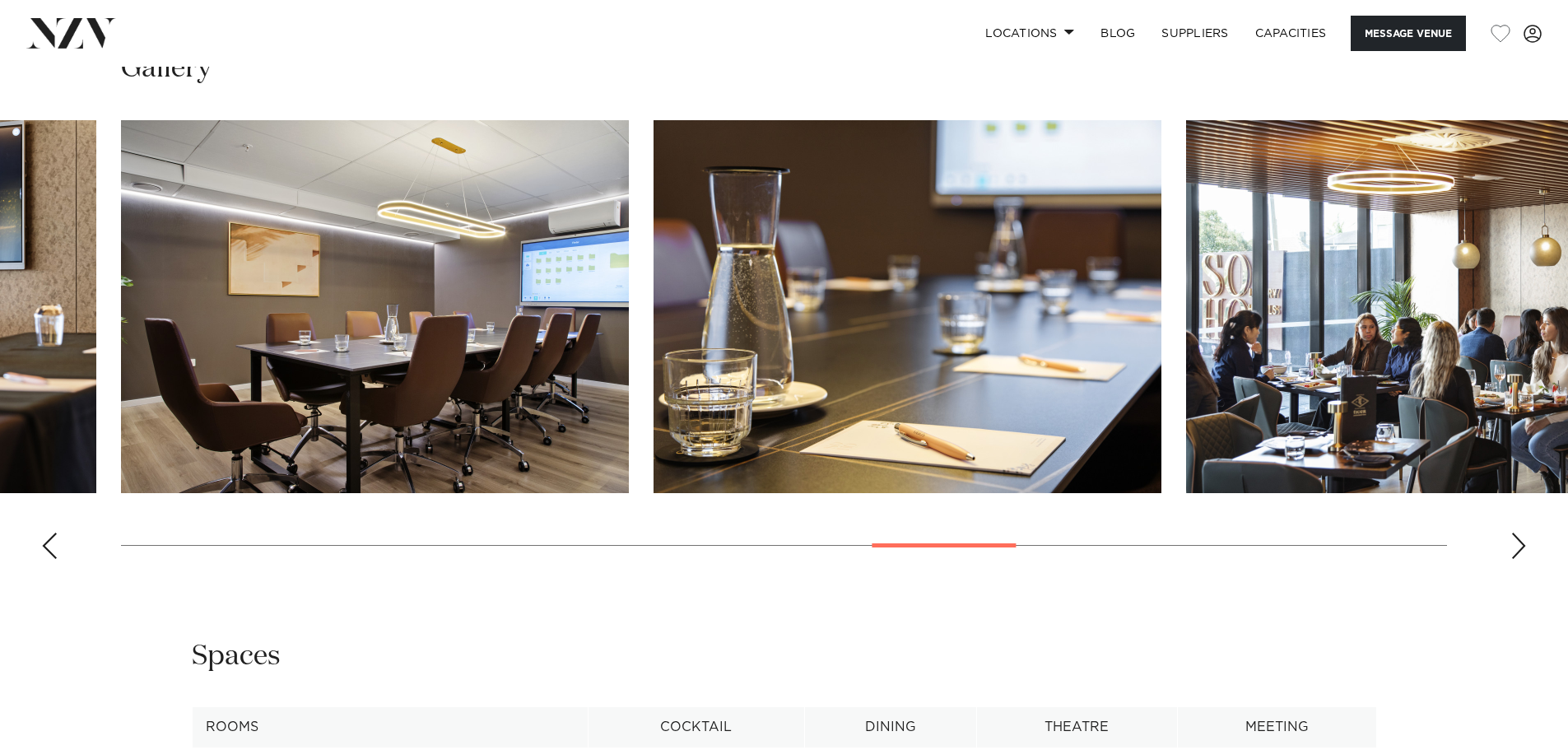
click at [1523, 535] on div "Next slide" at bounding box center [1518, 546] width 16 height 26
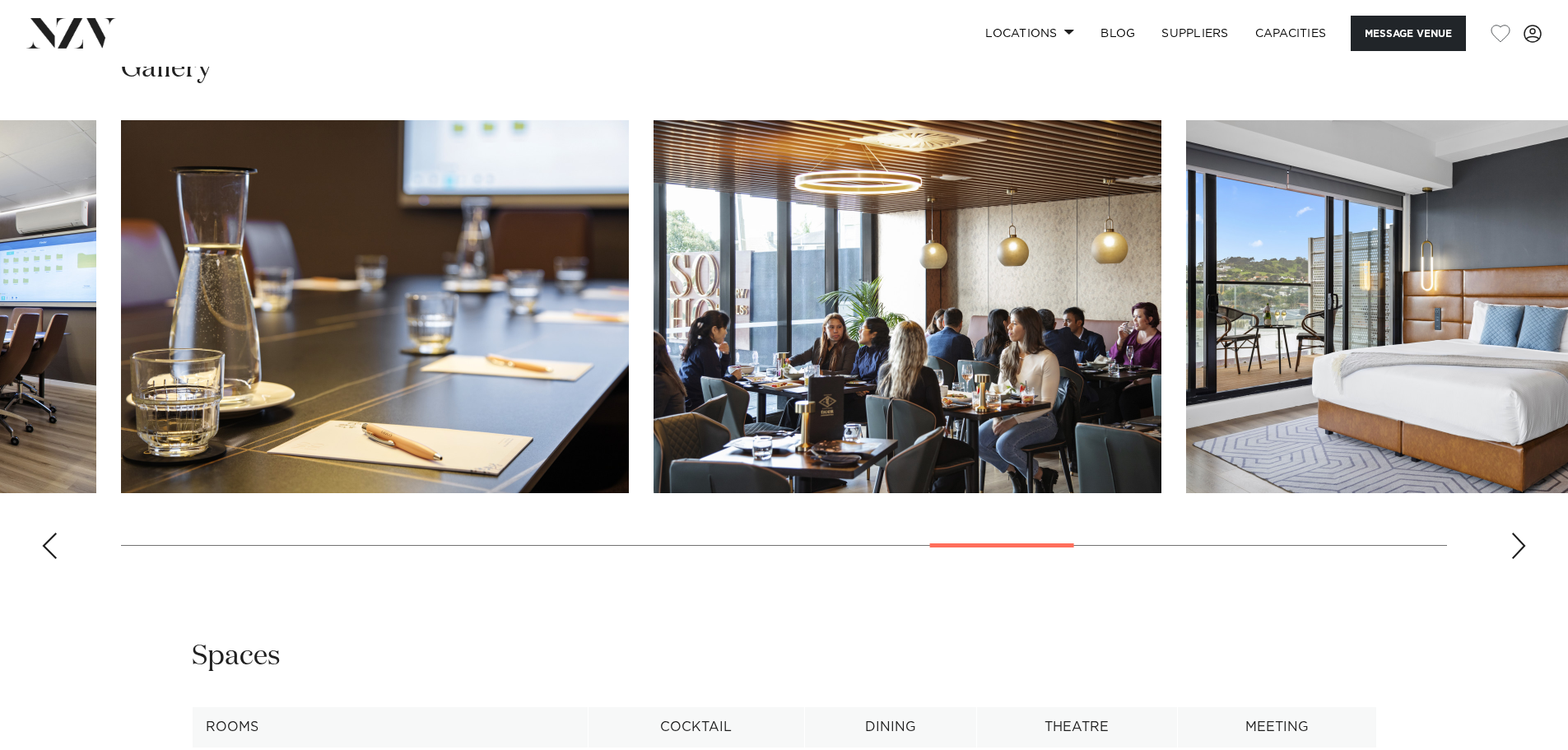
click at [1522, 533] on div "Next slide" at bounding box center [1518, 546] width 16 height 26
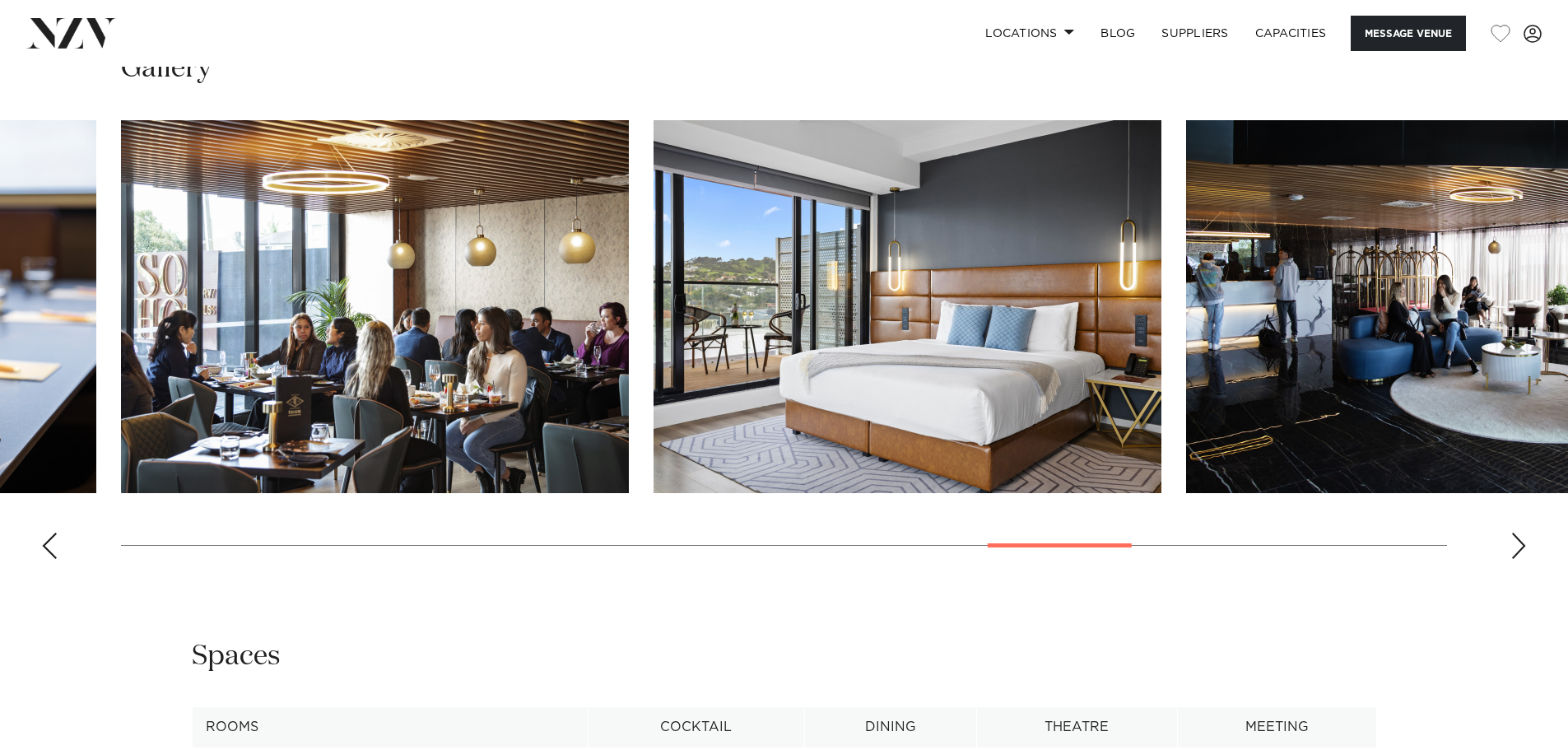
click at [1522, 533] on div "Next slide" at bounding box center [1518, 546] width 16 height 26
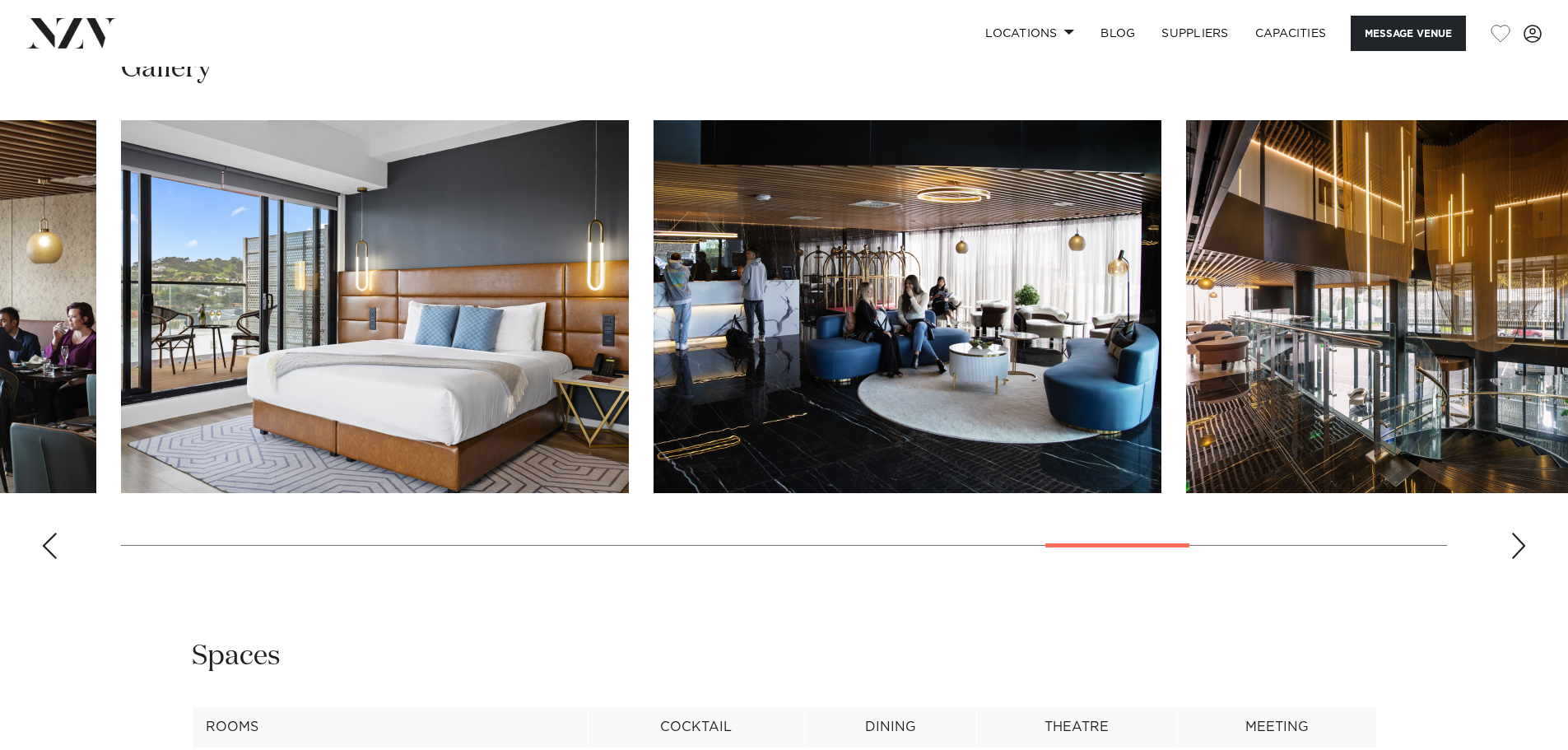
click at [1522, 533] on div "Next slide" at bounding box center [1518, 546] width 16 height 26
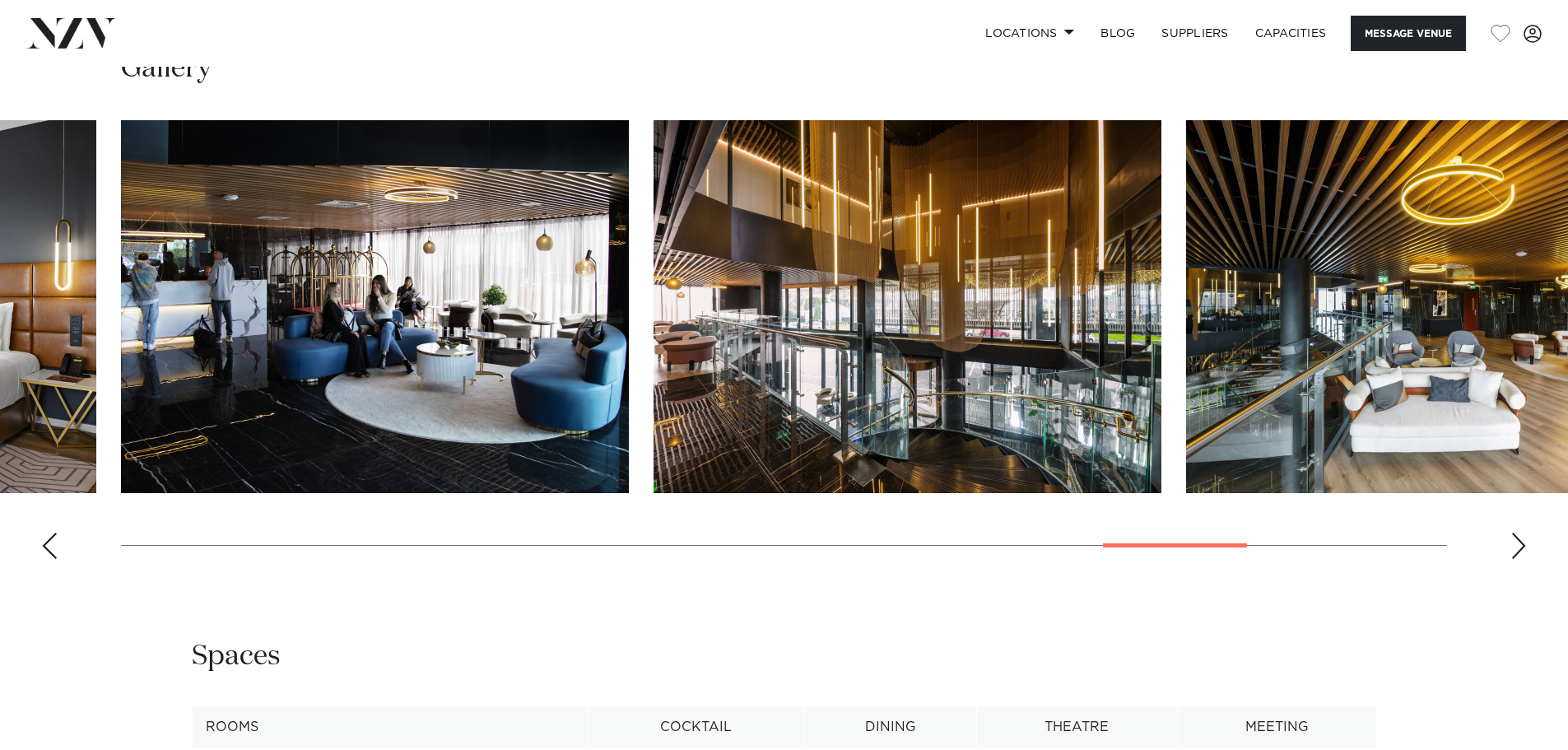
click at [1522, 533] on div "Next slide" at bounding box center [1518, 546] width 16 height 26
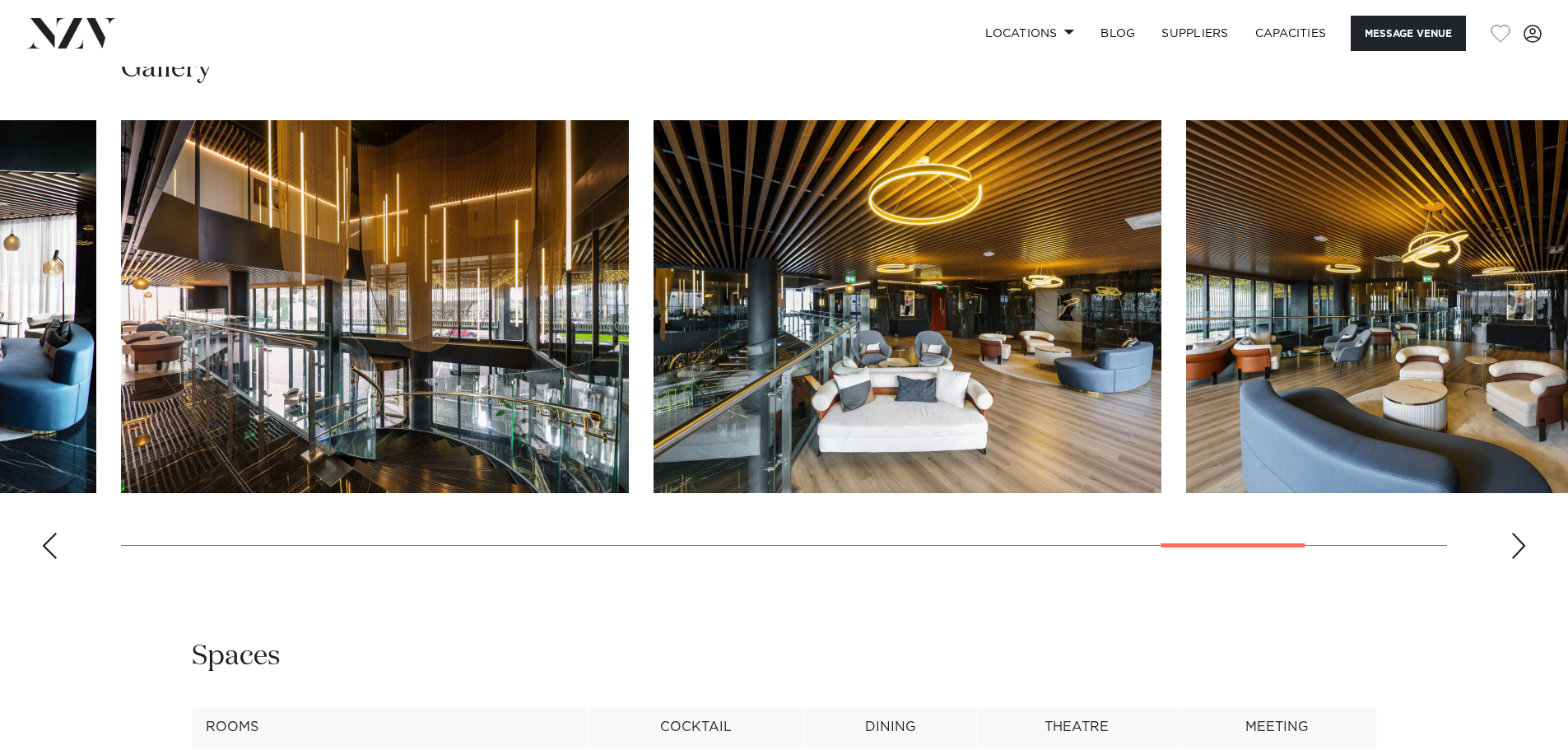
click at [1522, 533] on div "Next slide" at bounding box center [1518, 546] width 16 height 26
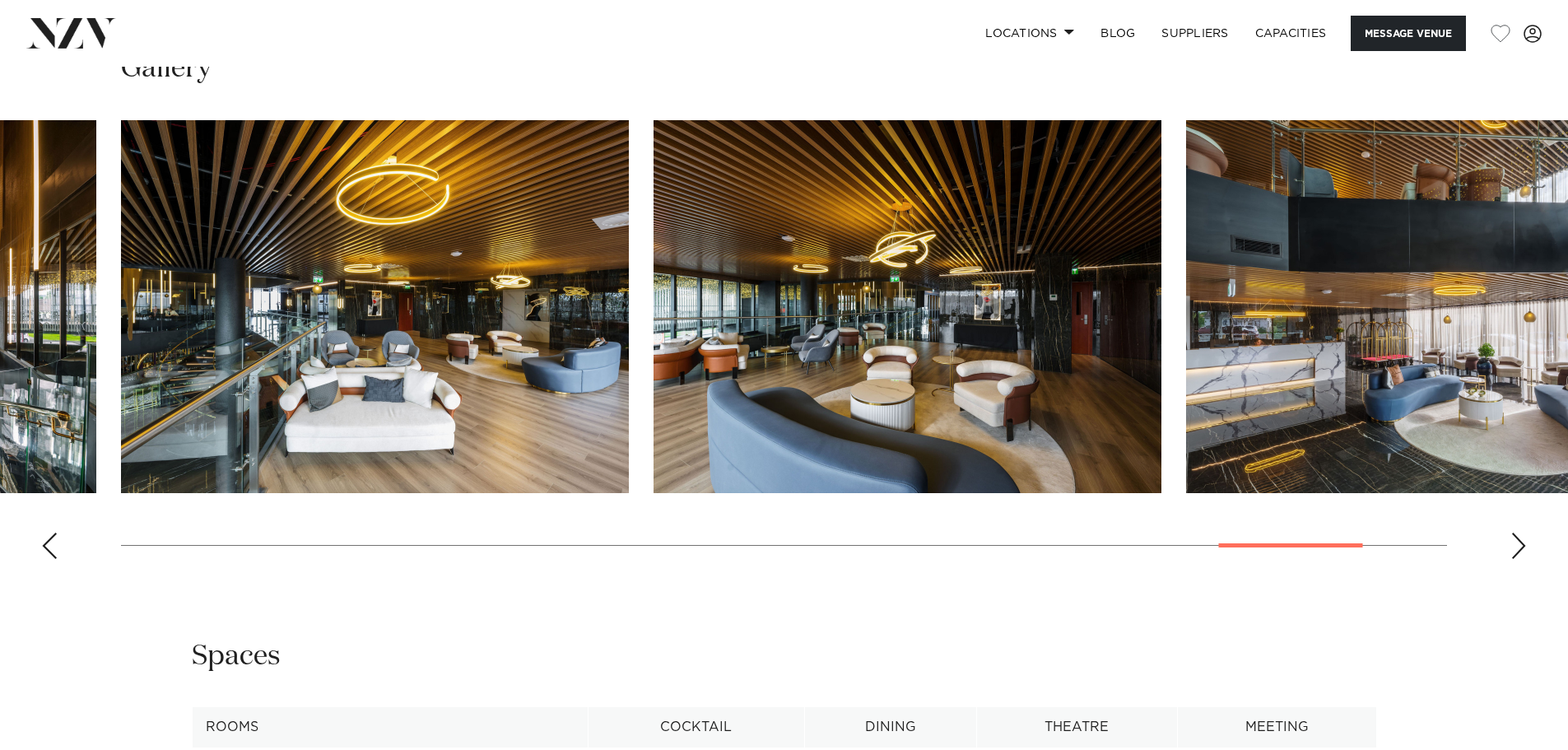
click at [1522, 533] on div "Next slide" at bounding box center [1518, 546] width 16 height 26
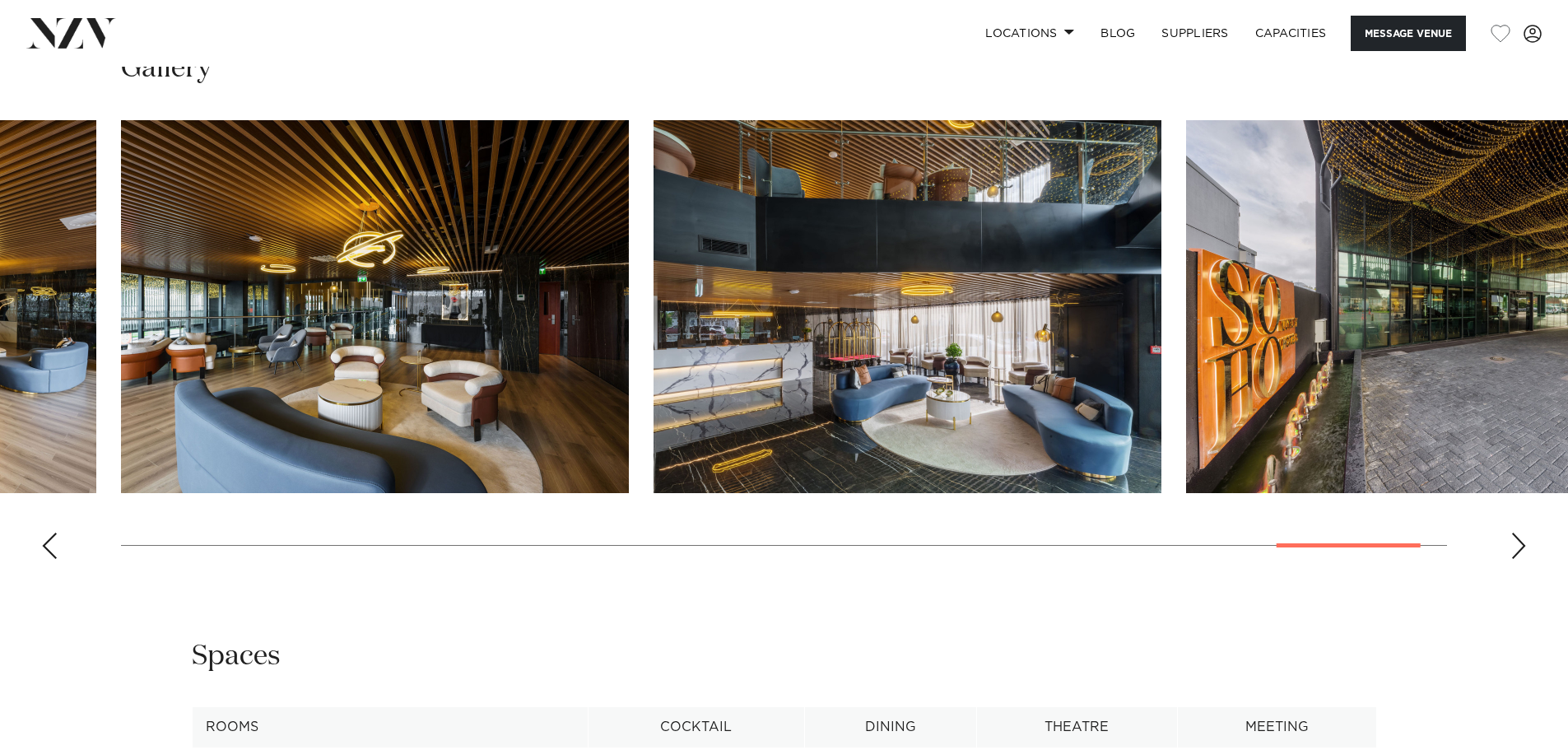
click at [1522, 533] on div "Next slide" at bounding box center [1518, 546] width 16 height 26
